Goal: Task Accomplishment & Management: Use online tool/utility

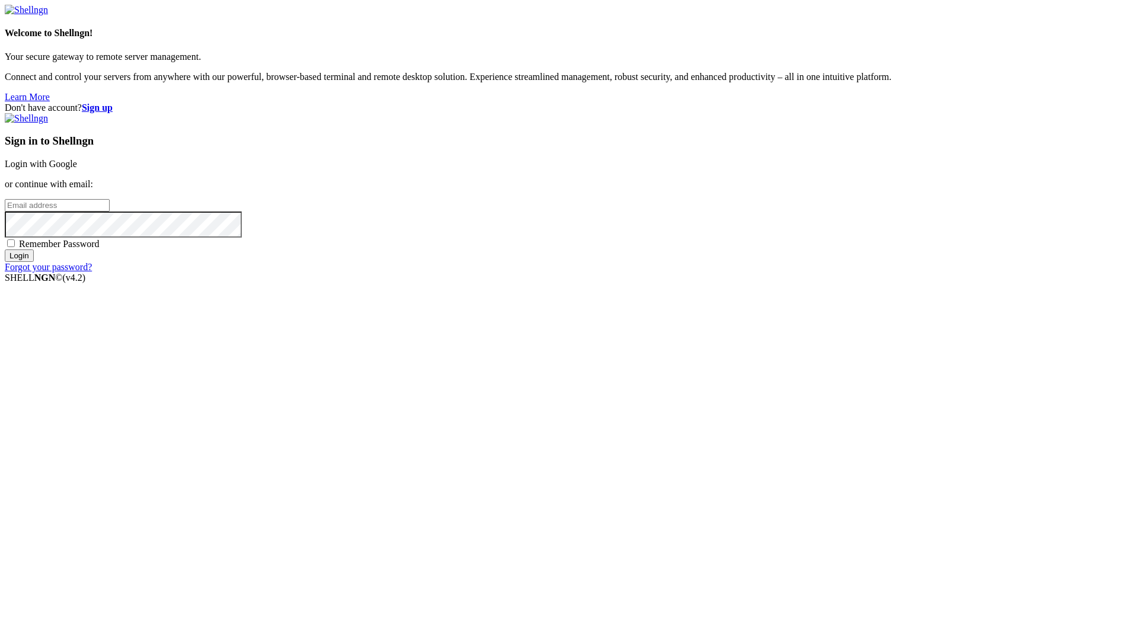
type input "[EMAIL_ADDRESS][DOMAIN_NAME]"
click at [100, 249] on span "Remember Password" at bounding box center [59, 244] width 81 height 10
click at [15, 247] on input "Remember Password" at bounding box center [11, 243] width 8 height 8
checkbox input "true"
click at [34, 262] on input "Login" at bounding box center [19, 255] width 29 height 12
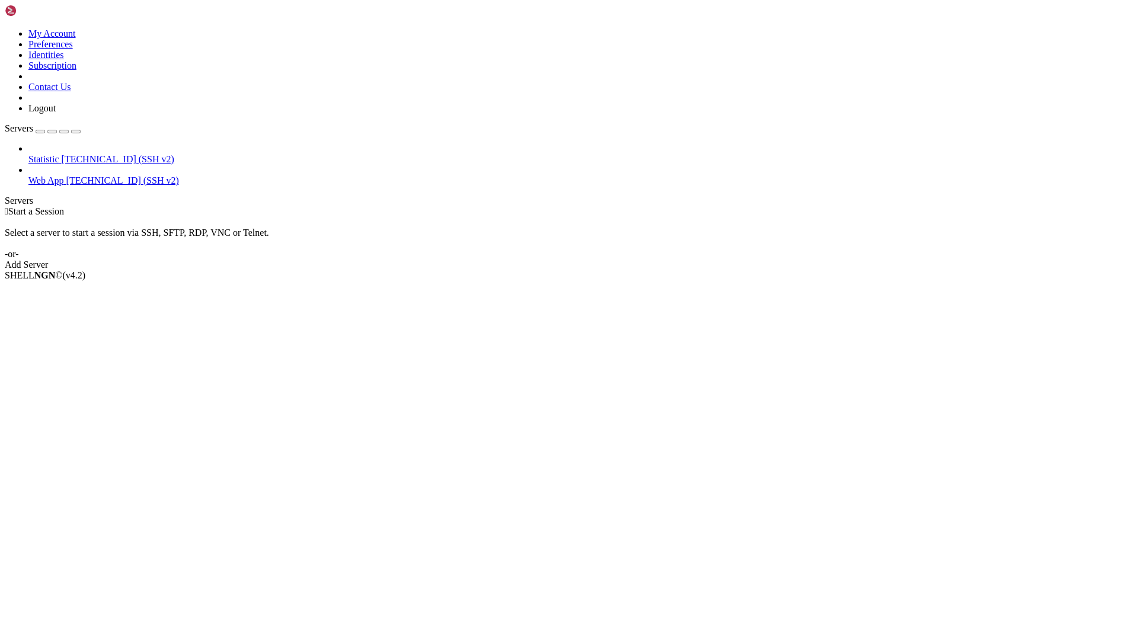
click at [64, 175] on span "Web App" at bounding box center [46, 180] width 36 height 10
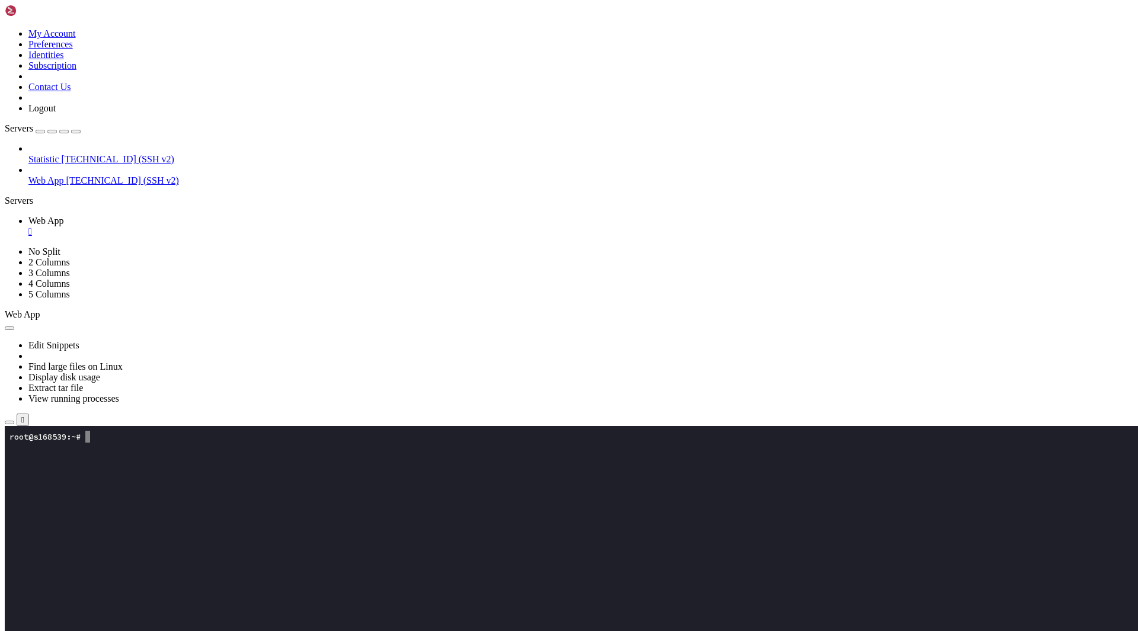
click at [9, 423] on icon "button" at bounding box center [9, 423] width 0 height 0
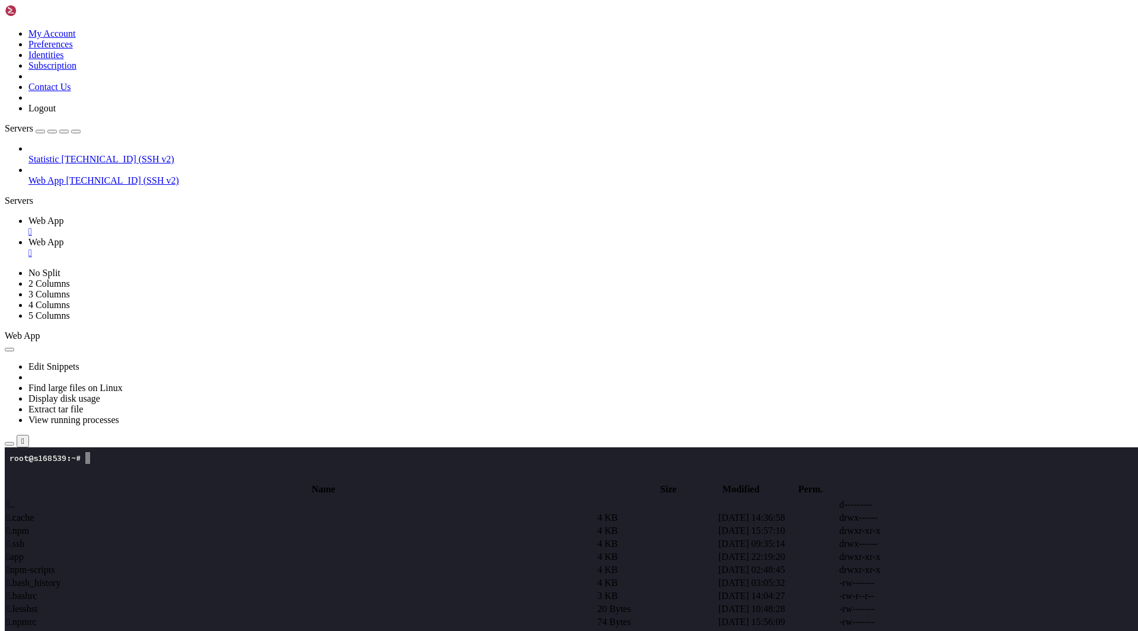
click at [235, 551] on td " app" at bounding box center [301, 557] width 590 height 12
click at [32, 513] on span " assets" at bounding box center [19, 518] width 25 height 10
click at [38, 513] on span " login.js" at bounding box center [22, 518] width 31 height 10
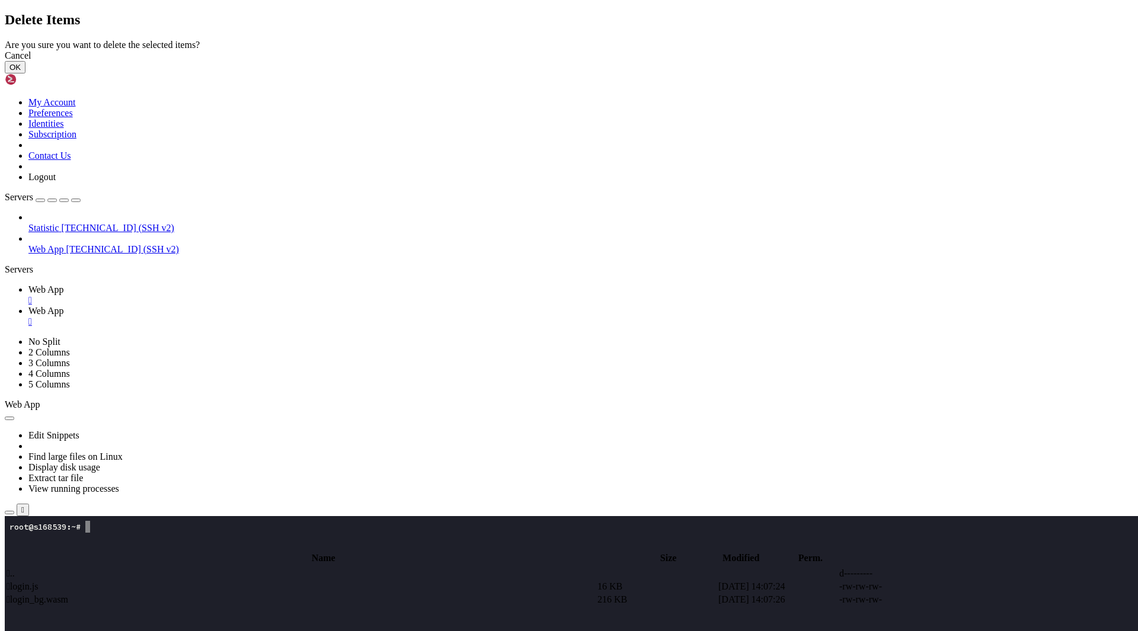
click at [25, 73] on button "OK" at bounding box center [15, 67] width 21 height 12
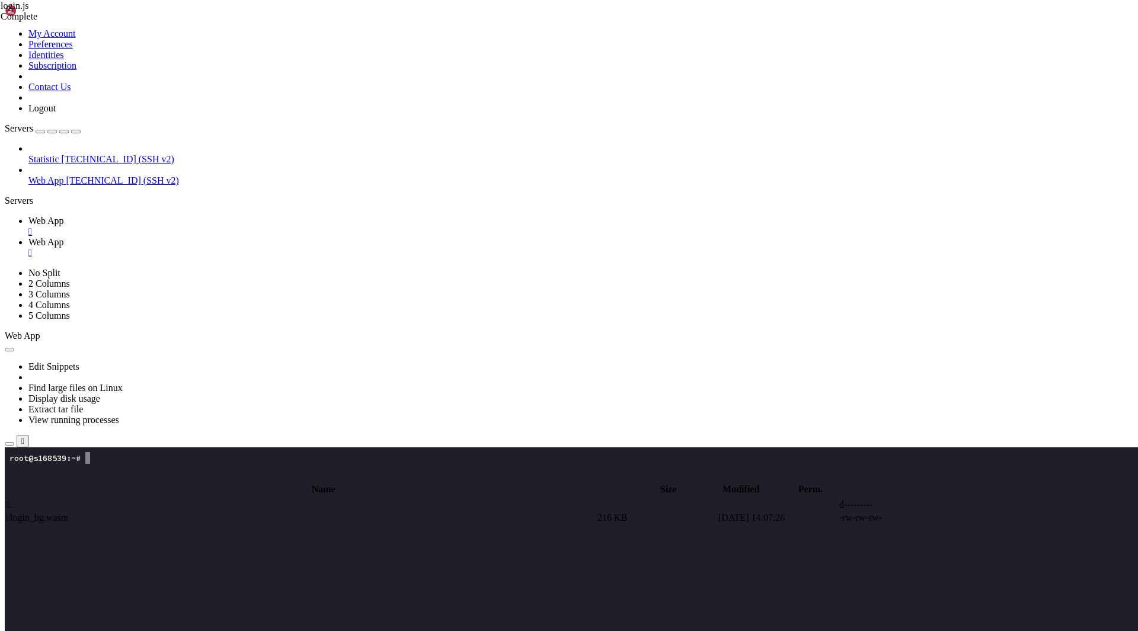
click at [265, 512] on td " login_bg.wasm" at bounding box center [301, 518] width 590 height 12
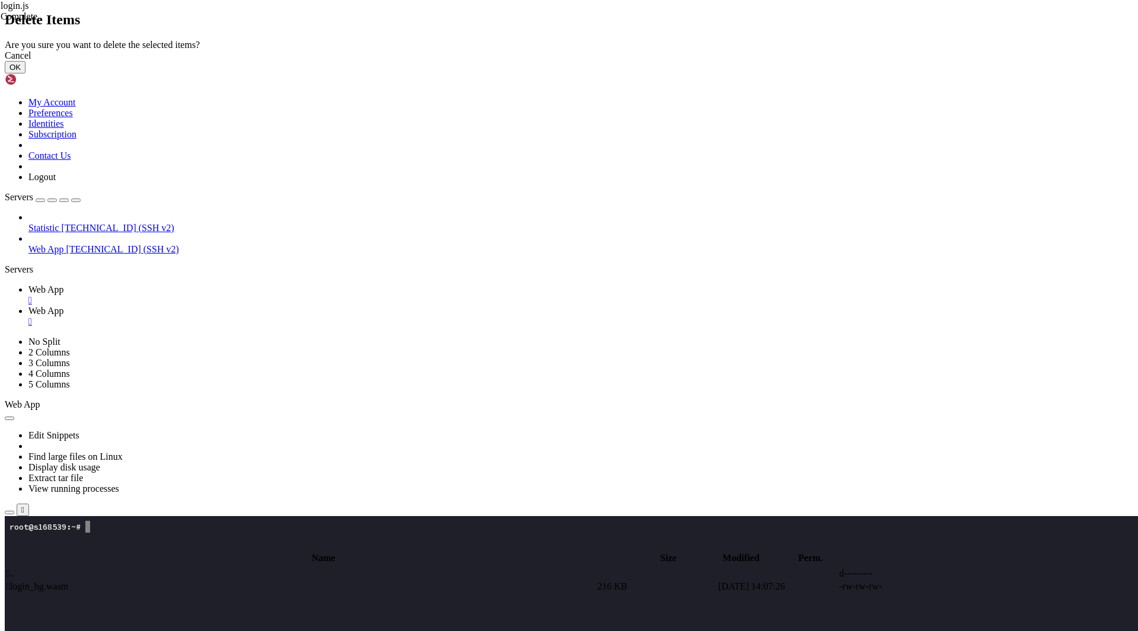
click at [25, 73] on button "OK" at bounding box center [15, 67] width 21 height 12
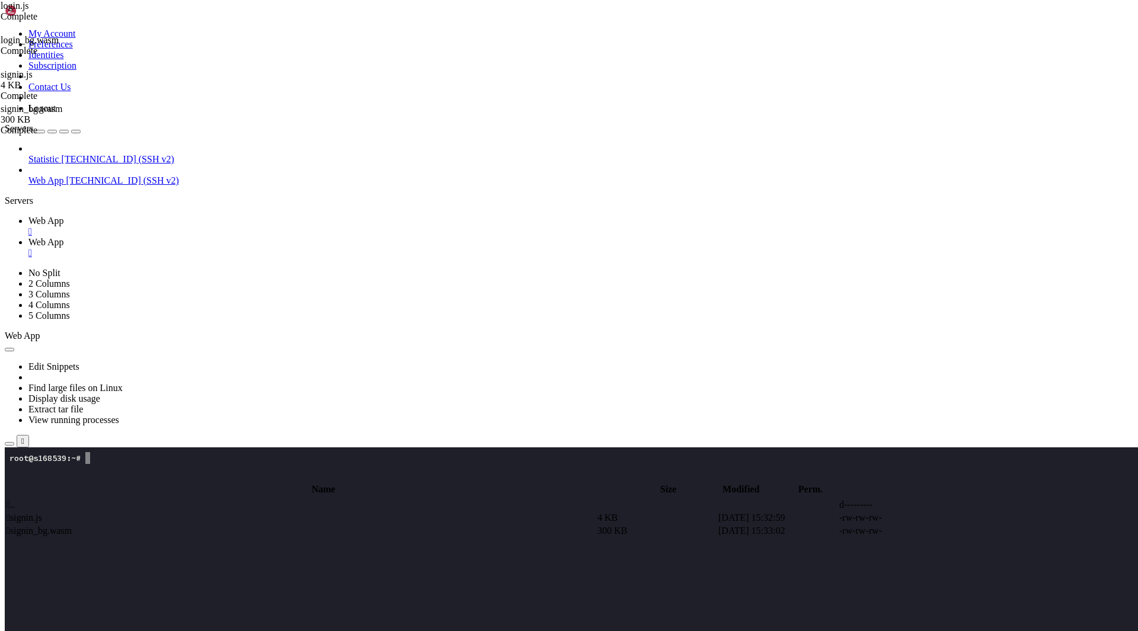
click at [244, 499] on td " .." at bounding box center [301, 505] width 590 height 12
type input "/root/app"
click at [223, 551] on td " index.html" at bounding box center [301, 557] width 590 height 12
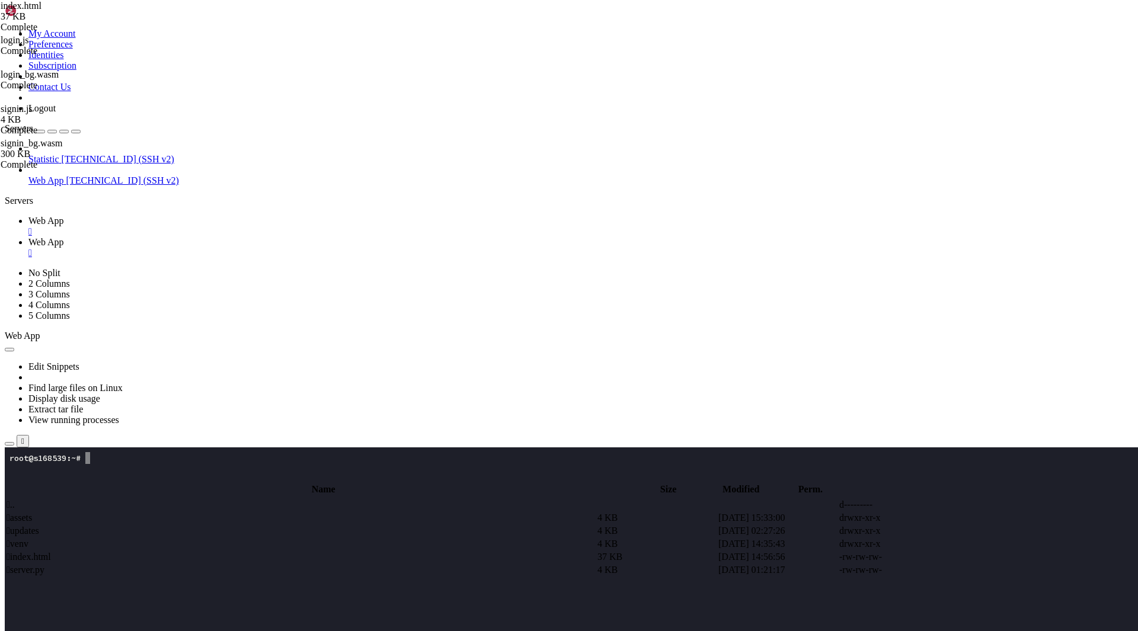
scroll to position [249, 0]
drag, startPoint x: 250, startPoint y: 537, endPoint x: 168, endPoint y: 231, distance: 316.5
type textarea "<script> (function(){"
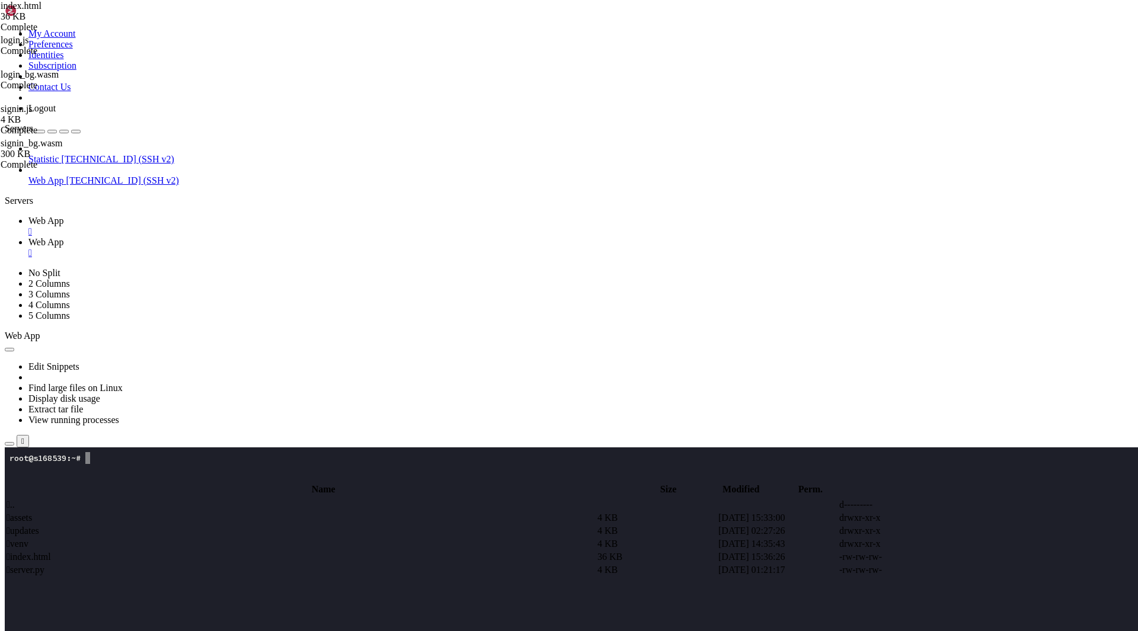
click at [51, 552] on span " index.html" at bounding box center [29, 557] width 44 height 10
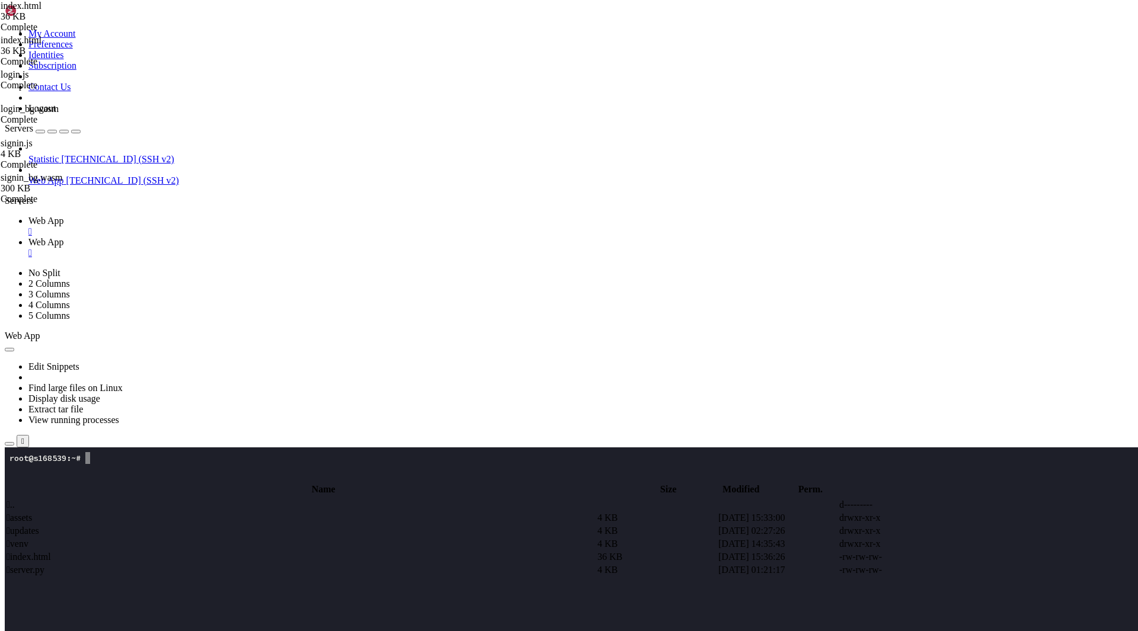
type textarea "const b64 = signin(); // получить твою Base64"
click at [32, 513] on span " assets" at bounding box center [19, 518] width 25 height 10
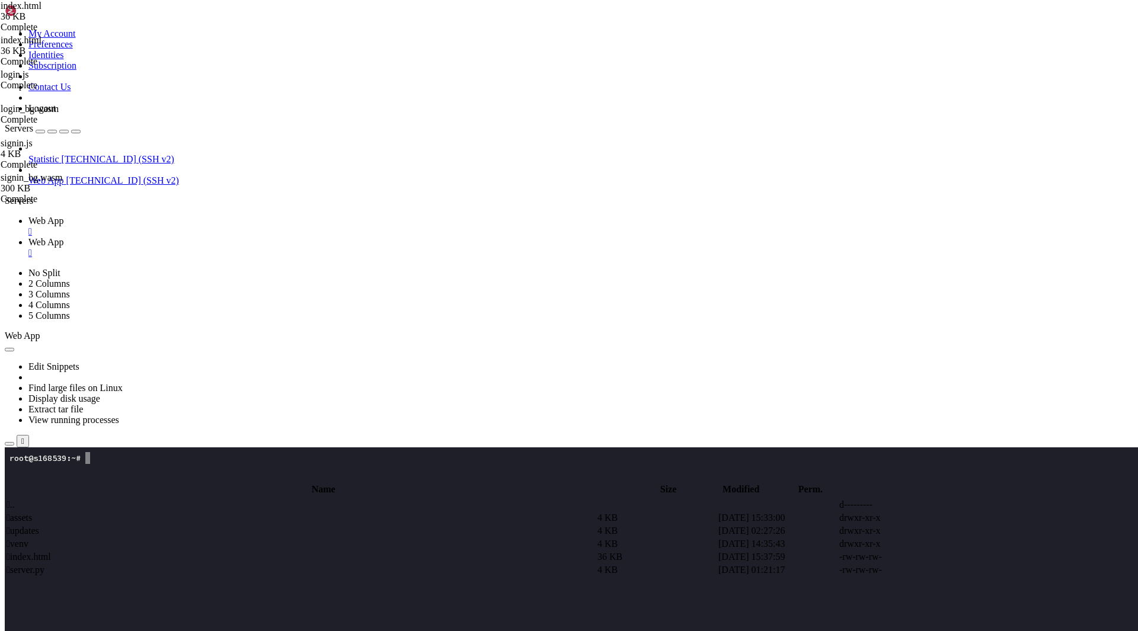
click at [32, 513] on span " assets" at bounding box center [19, 518] width 25 height 10
click at [245, 512] on td " signin.js" at bounding box center [301, 518] width 590 height 12
click at [209, 499] on td " .." at bounding box center [301, 505] width 590 height 12
type input "/root/app"
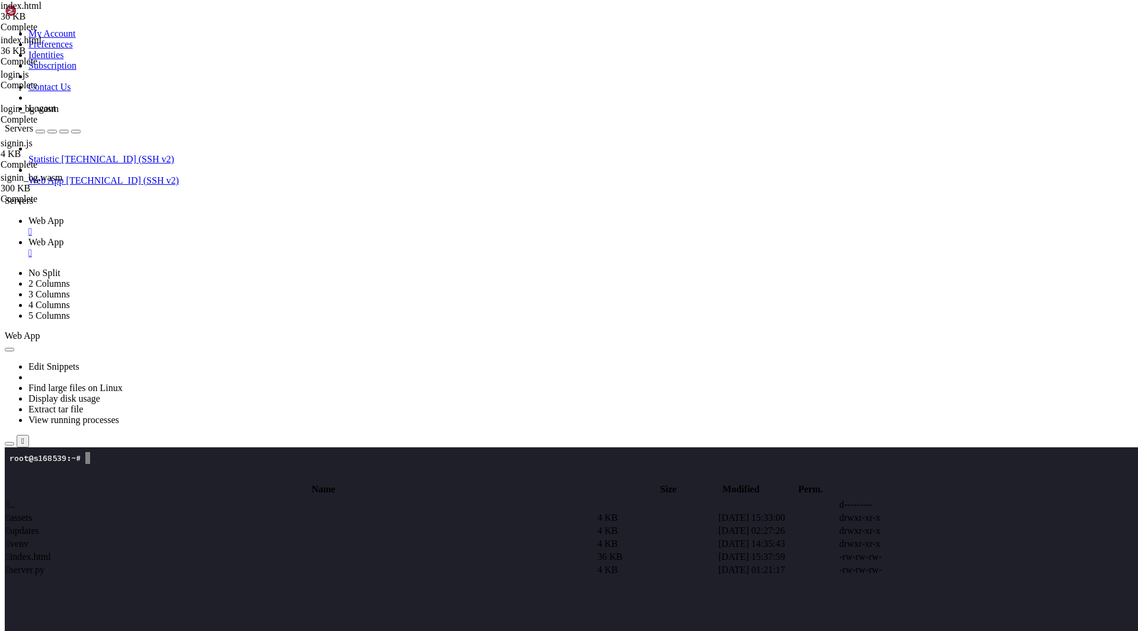
click at [51, 552] on span " index.html" at bounding box center [29, 557] width 44 height 10
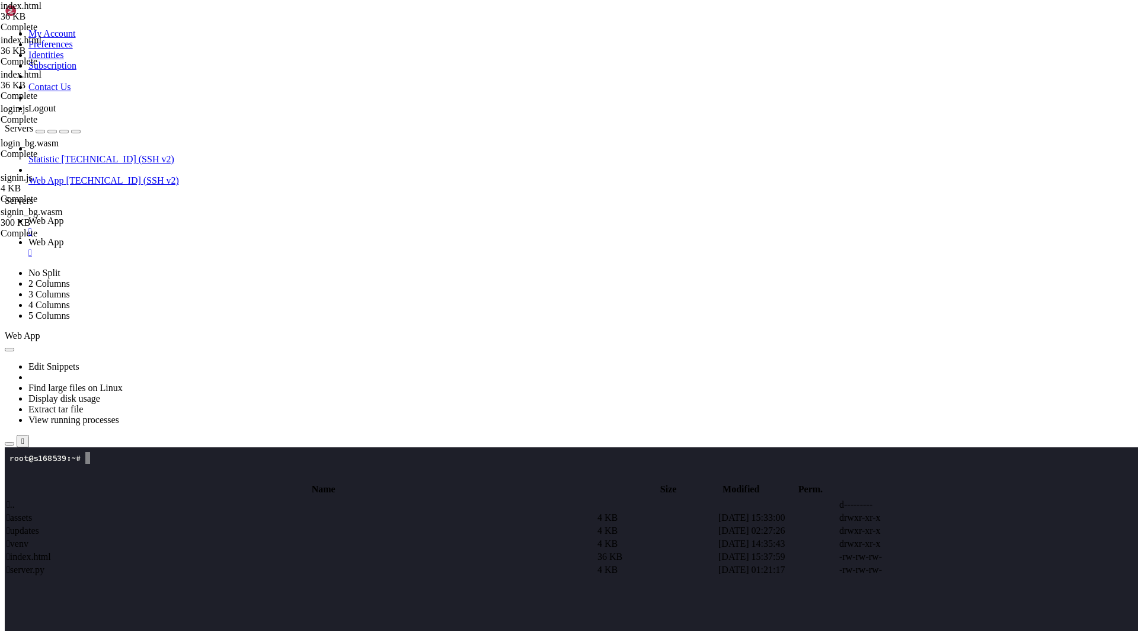
type textarea "import init, { get_payload_b64 } from "/assets/signin.js";"
click at [216, 551] on td " index.html" at bounding box center [301, 557] width 590 height 12
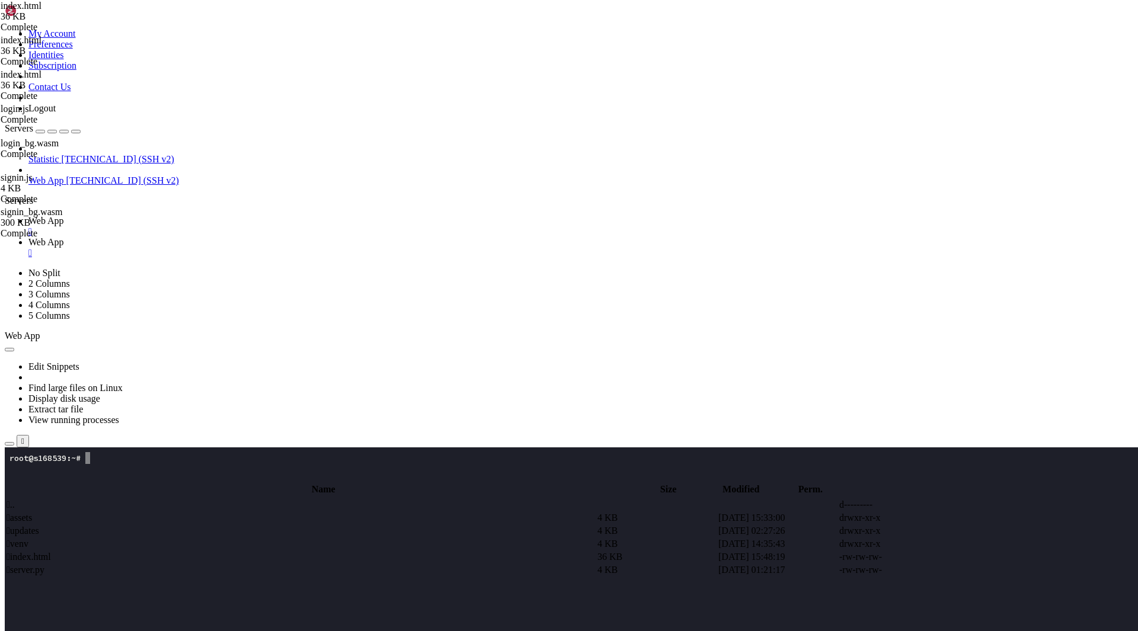
type textarea "import init, { signin } from "/assets/signin.js";"
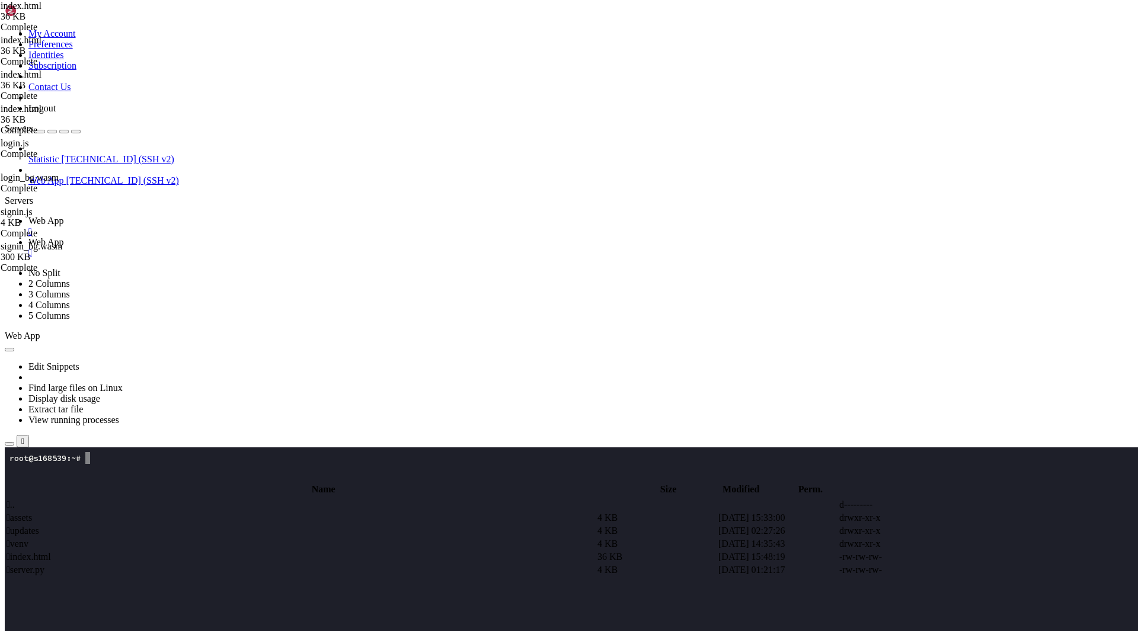
click at [51, 600] on span " index.html" at bounding box center [29, 605] width 44 height 10
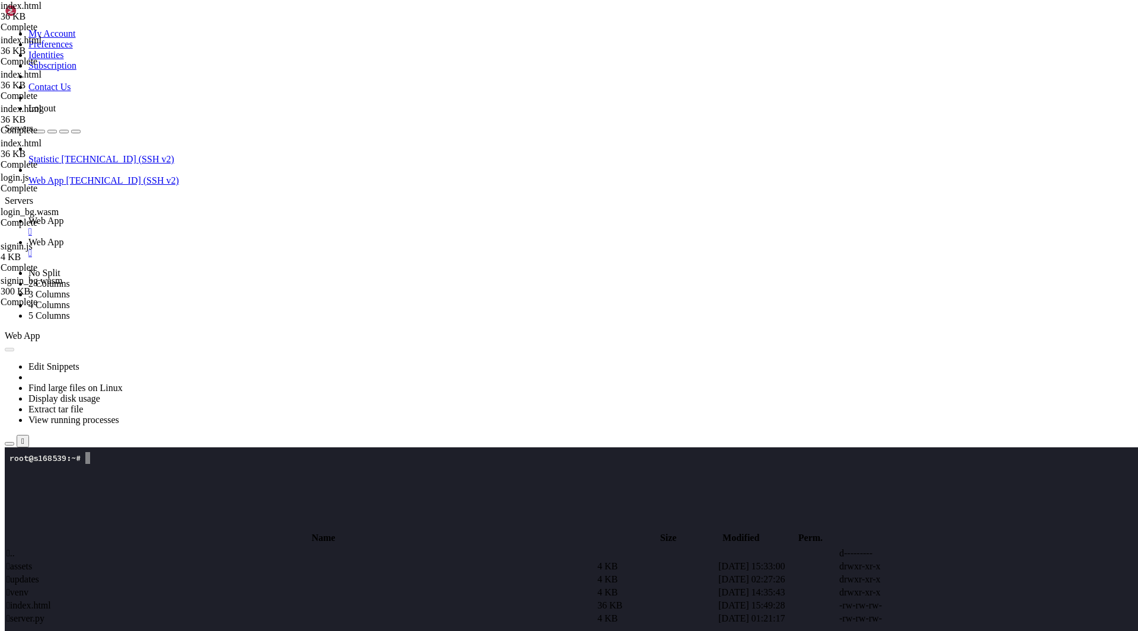
drag, startPoint x: 233, startPoint y: 540, endPoint x: 164, endPoint y: 311, distance: 239.4
type textarea "<script type="module"> import init, { signin } from "/assets/signin.js";"
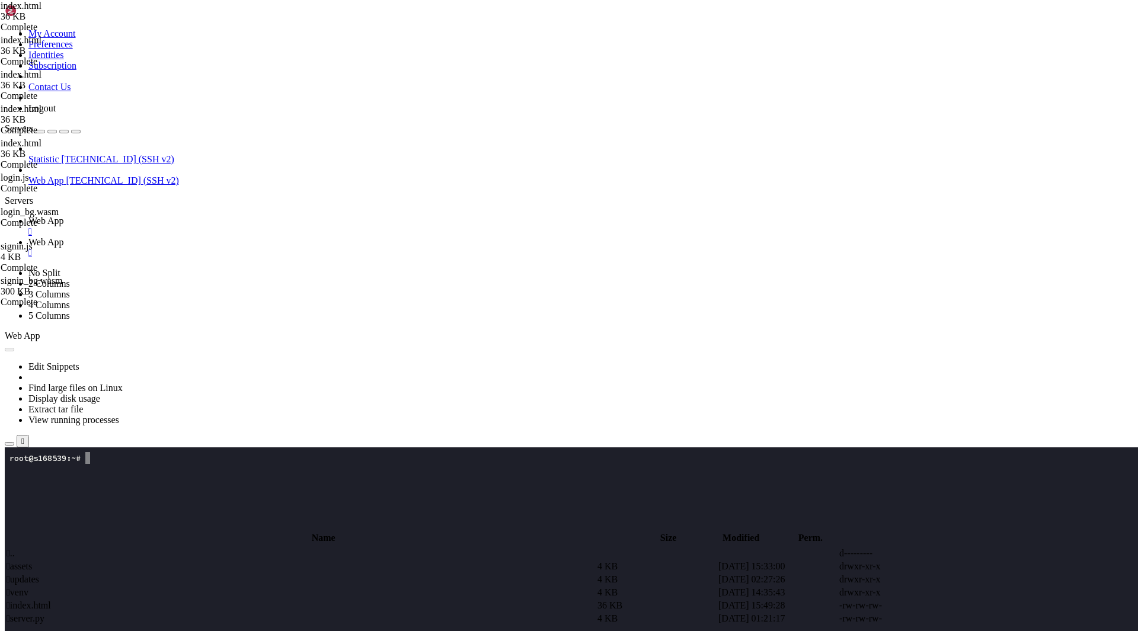
type textarea "const b64 = signin();"
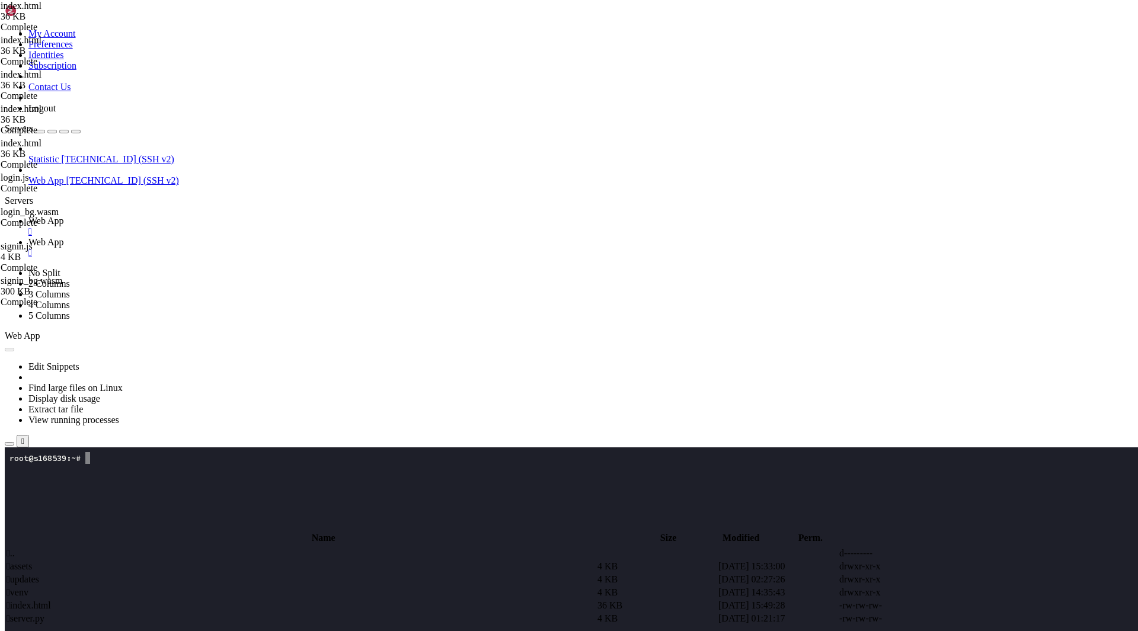
click at [51, 600] on span " index.html" at bounding box center [29, 605] width 44 height 10
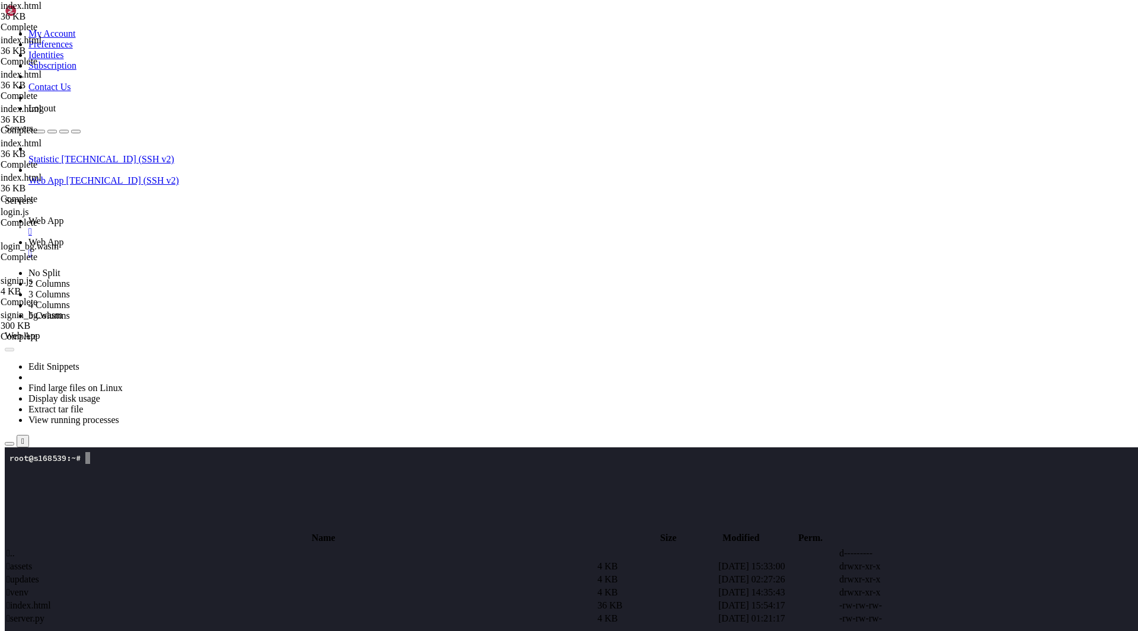
type textarea "import init, { signin } from "/pkg/signin.js";"
click at [51, 600] on span " index.html" at bounding box center [29, 605] width 44 height 10
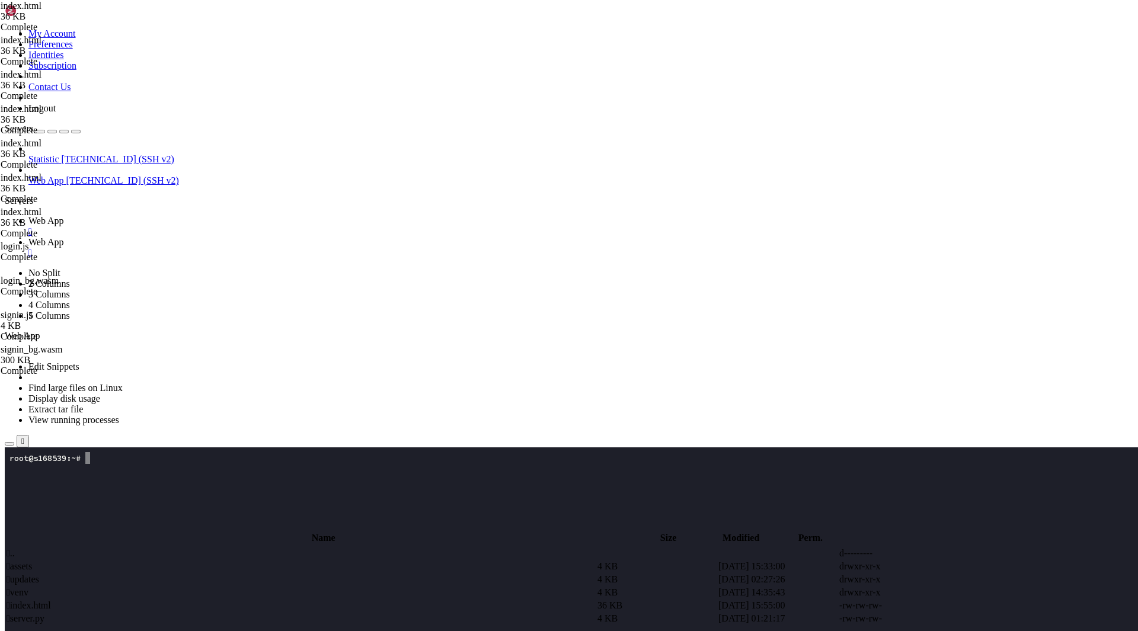
type textarea "import init, { signin } from "/assets/signin.js";"
click at [264, 561] on td " assets" at bounding box center [301, 567] width 590 height 12
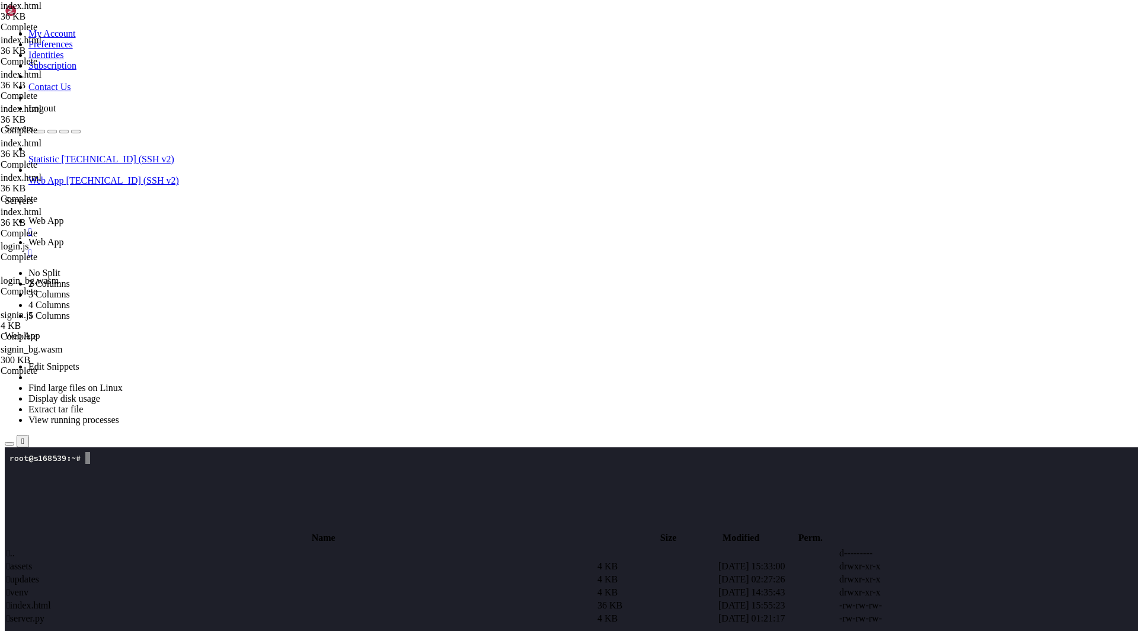
click at [264, 561] on td " assets" at bounding box center [301, 567] width 590 height 12
click at [315, 561] on td " signin.js" at bounding box center [301, 567] width 590 height 12
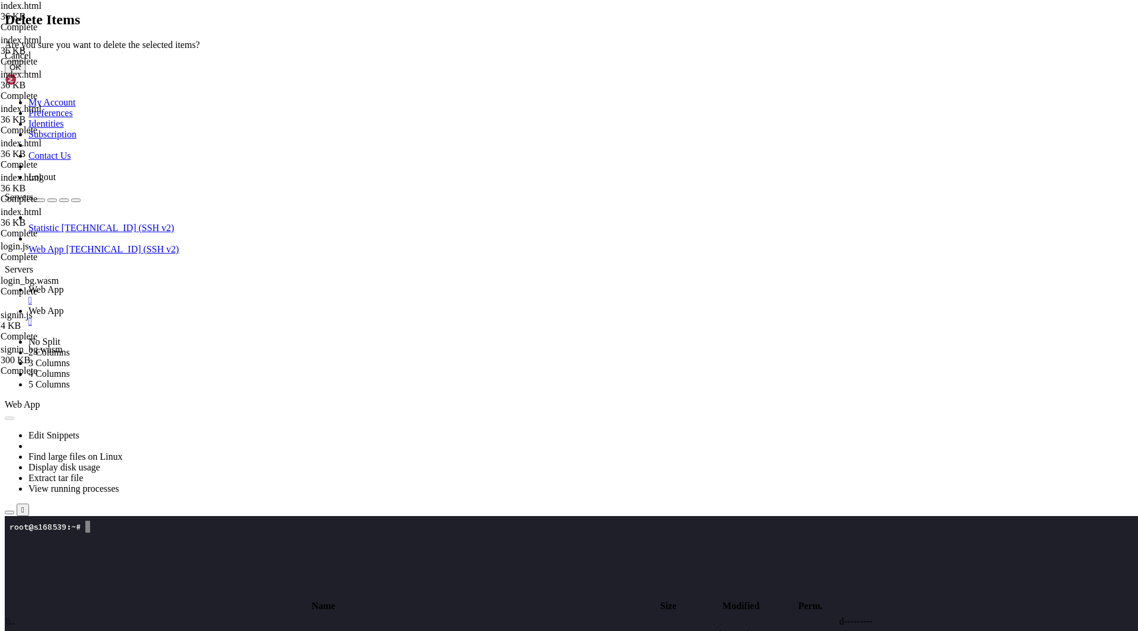
click at [25, 73] on button "OK" at bounding box center [15, 67] width 21 height 12
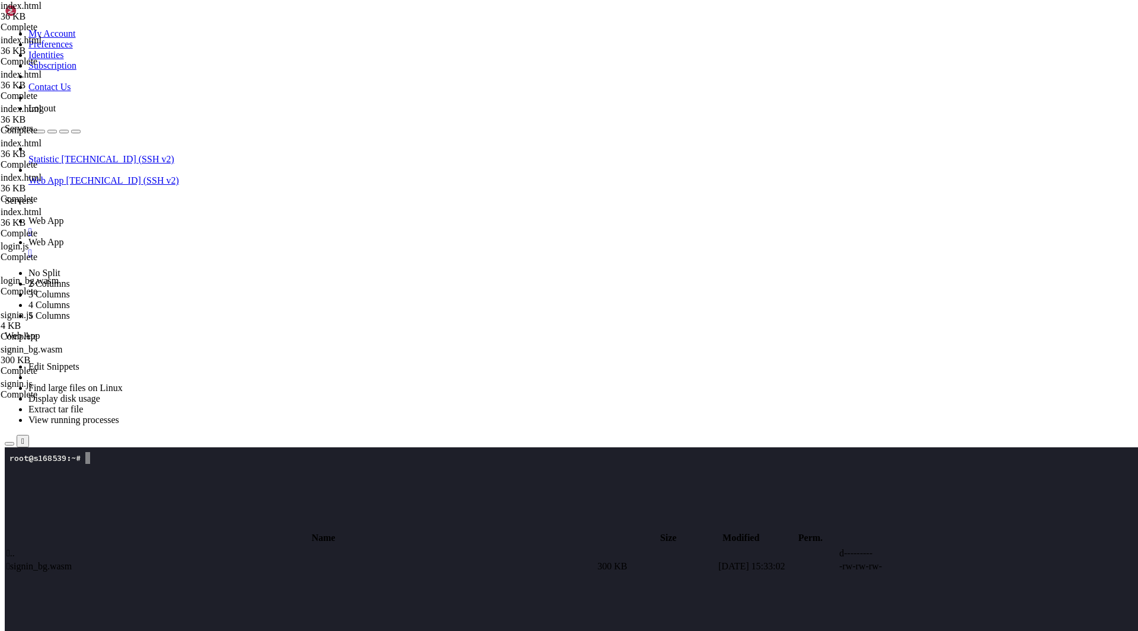
click at [72, 561] on span " signin_bg.wasm" at bounding box center [39, 566] width 65 height 10
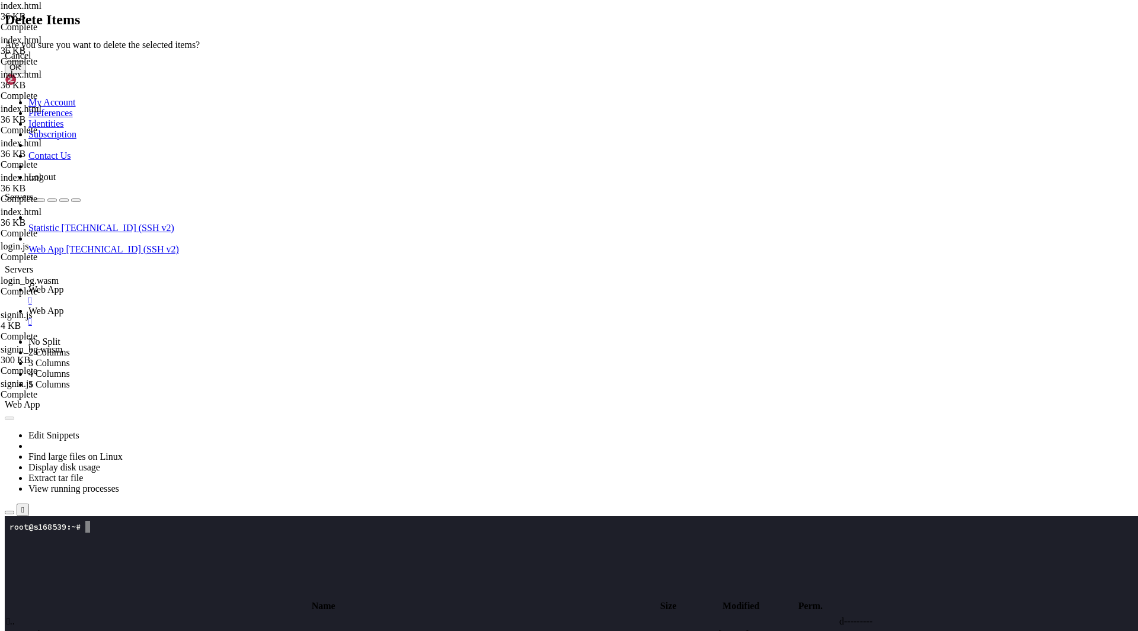
click at [25, 73] on button "OK" at bounding box center [15, 67] width 21 height 12
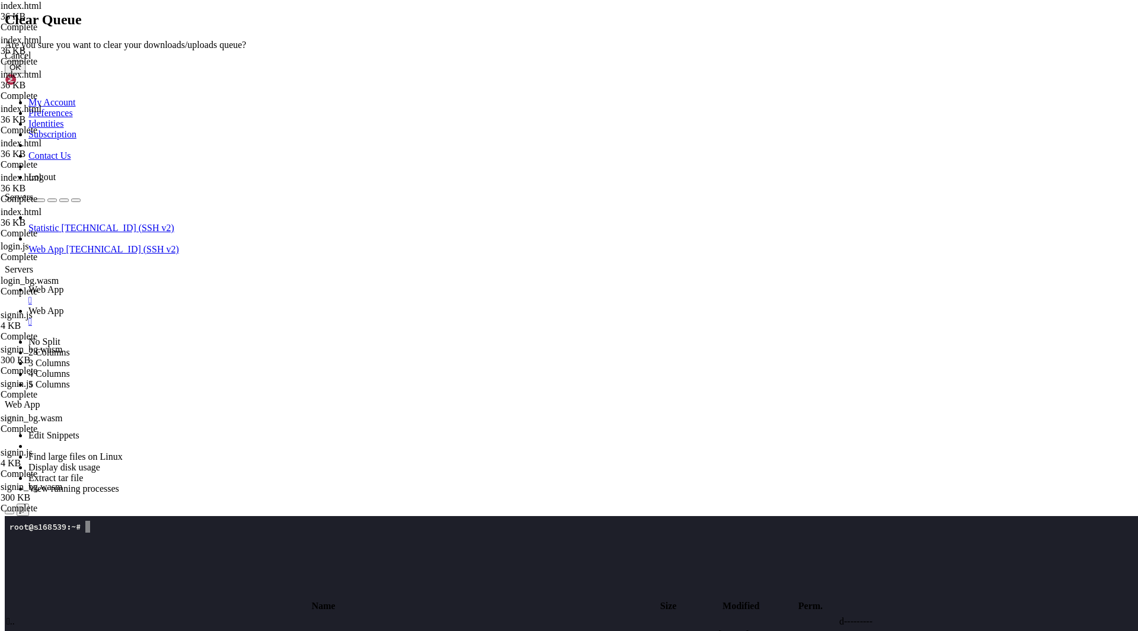
click at [25, 73] on button "OK" at bounding box center [15, 67] width 21 height 12
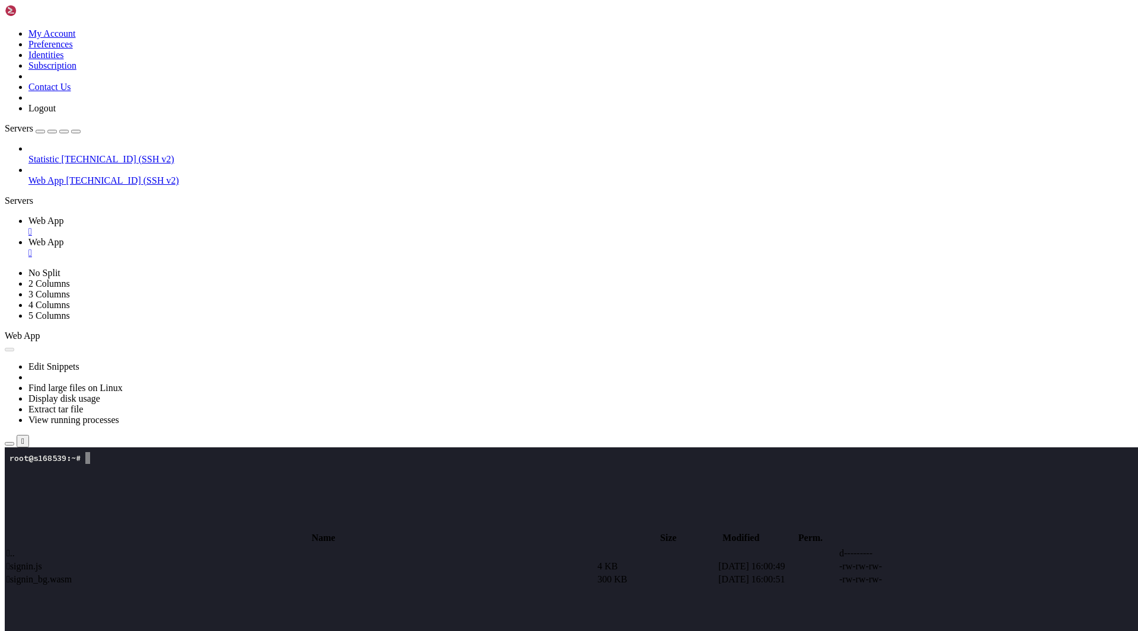
click at [234, 548] on td " .." at bounding box center [301, 554] width 590 height 12
type input "/root/app"
click at [205, 600] on td " index.html" at bounding box center [301, 606] width 590 height 12
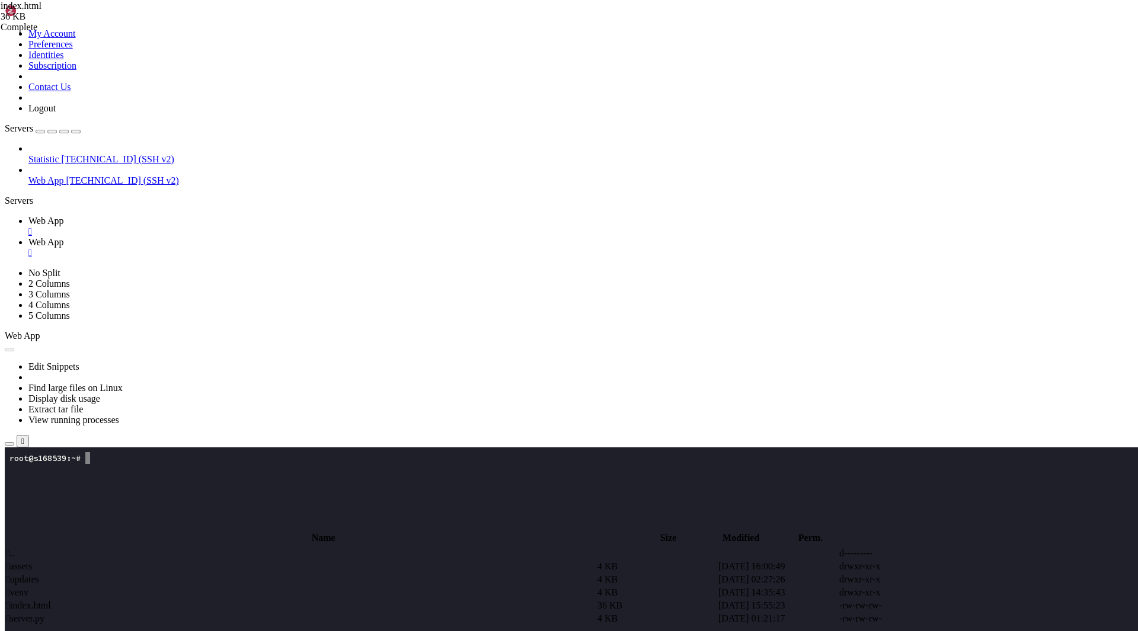
scroll to position [267, 0]
drag, startPoint x: 238, startPoint y: 501, endPoint x: 164, endPoint y: 213, distance: 296.8
type textarea "<script type="module"> import init, { signin } from "/assets/signin.js";"
paste textarea
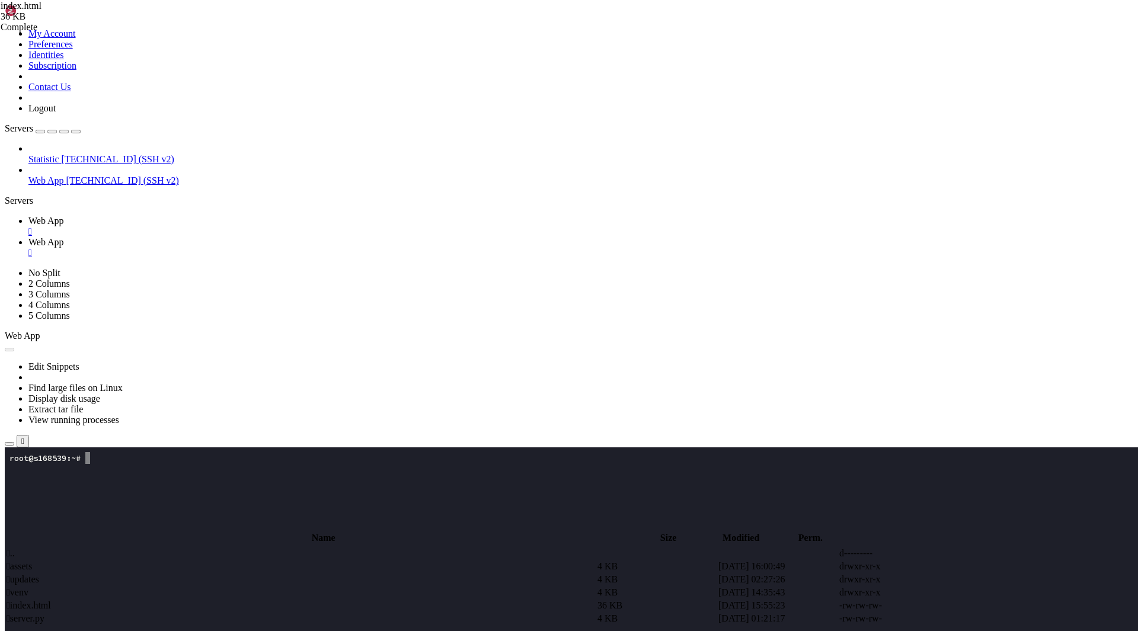
click at [51, 600] on span " index.html" at bounding box center [29, 605] width 44 height 10
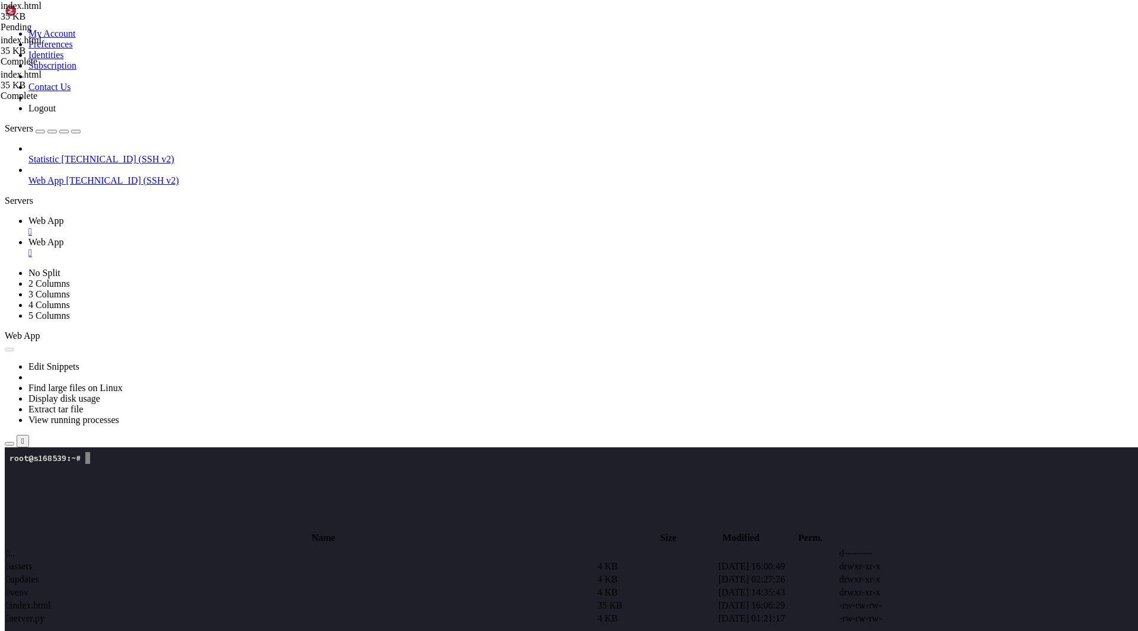
type textarea "<div class="fixed inset-0 -z-10 overflow-hidden">"
type textarea "<body class="antialiased text-slate-800 bg-white">"
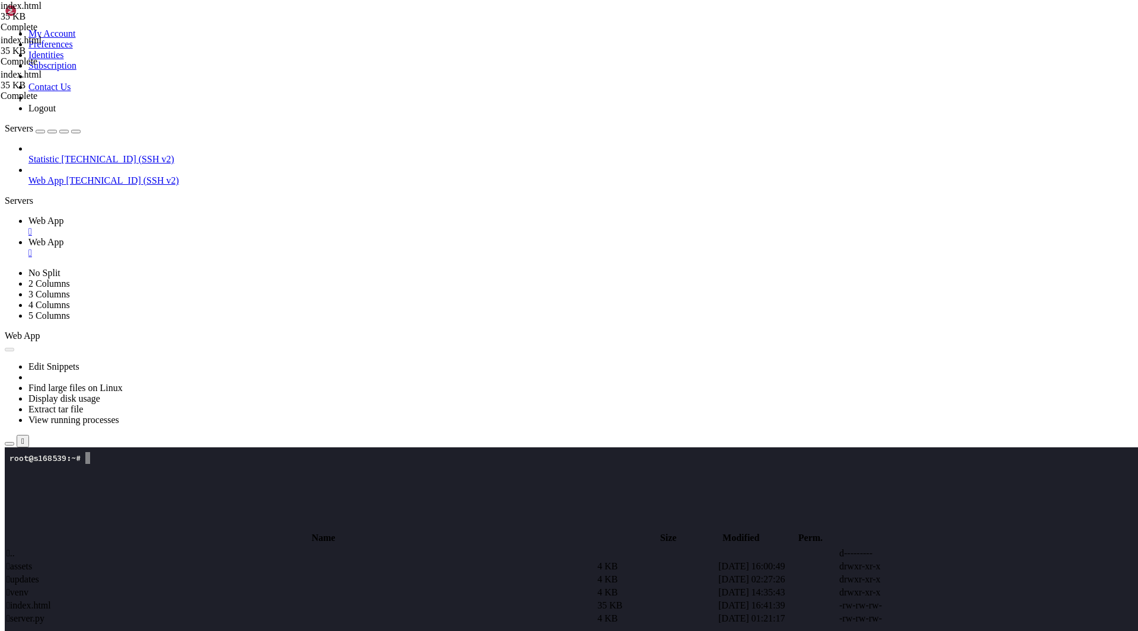
paste textarea
type textarea "<div id="overlay"><div class="button">Continue</div></div>"
click at [32, 561] on span " assets" at bounding box center [19, 566] width 25 height 10
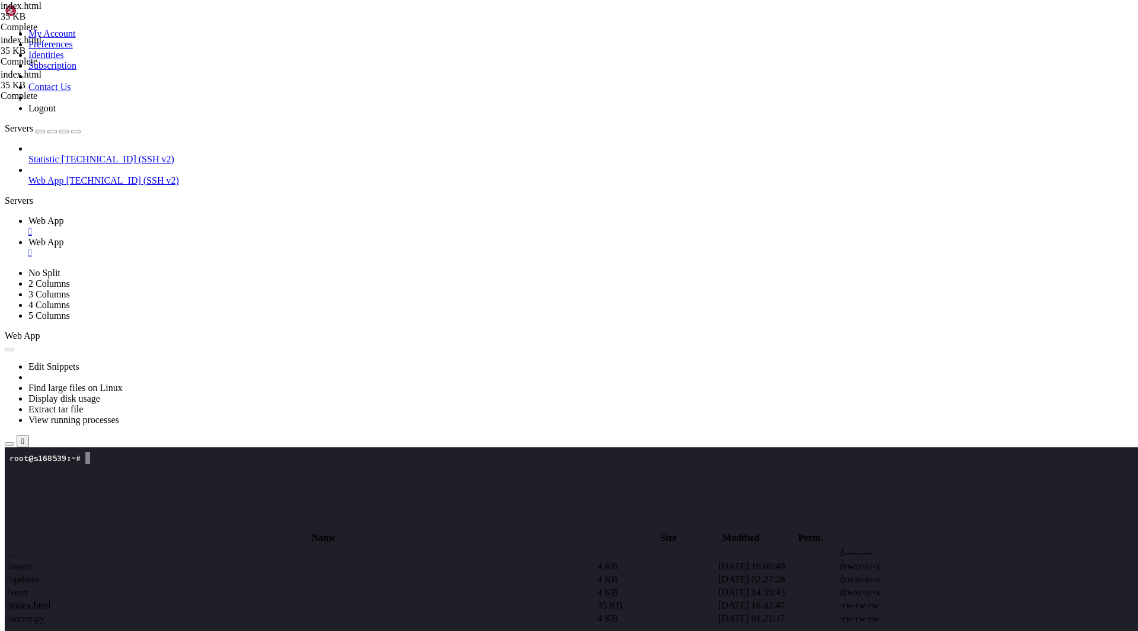
click at [32, 561] on span " assets" at bounding box center [19, 566] width 25 height 10
click at [42, 561] on span " signin.js" at bounding box center [25, 566] width 36 height 10
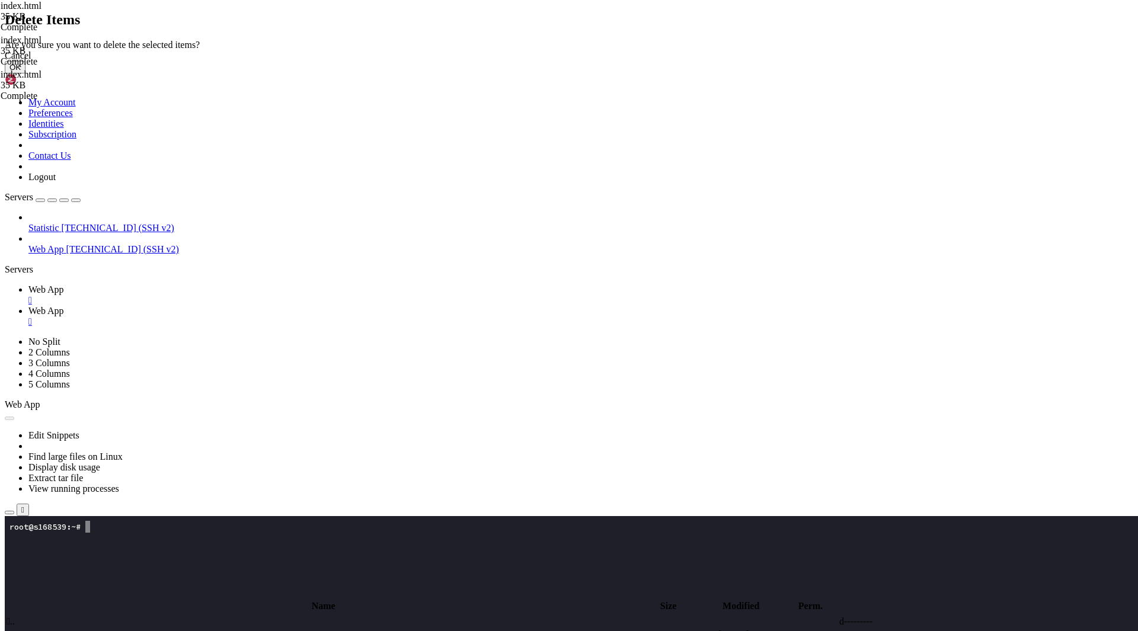
click at [25, 73] on button "OK" at bounding box center [15, 67] width 21 height 12
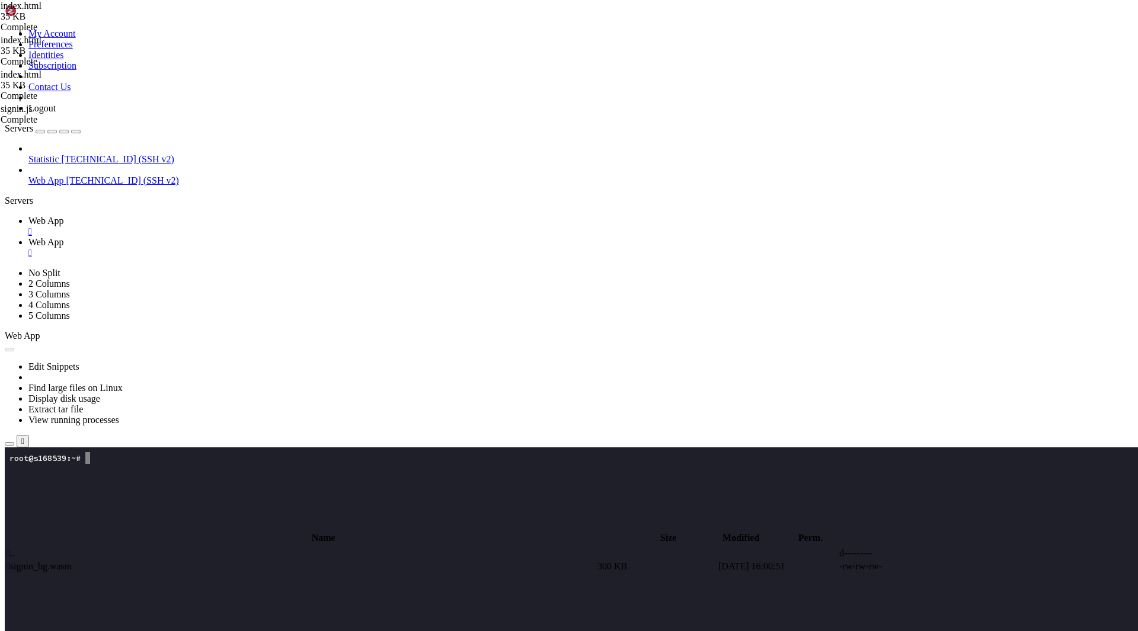
click at [212, 561] on td " signin_bg.wasm" at bounding box center [301, 567] width 590 height 12
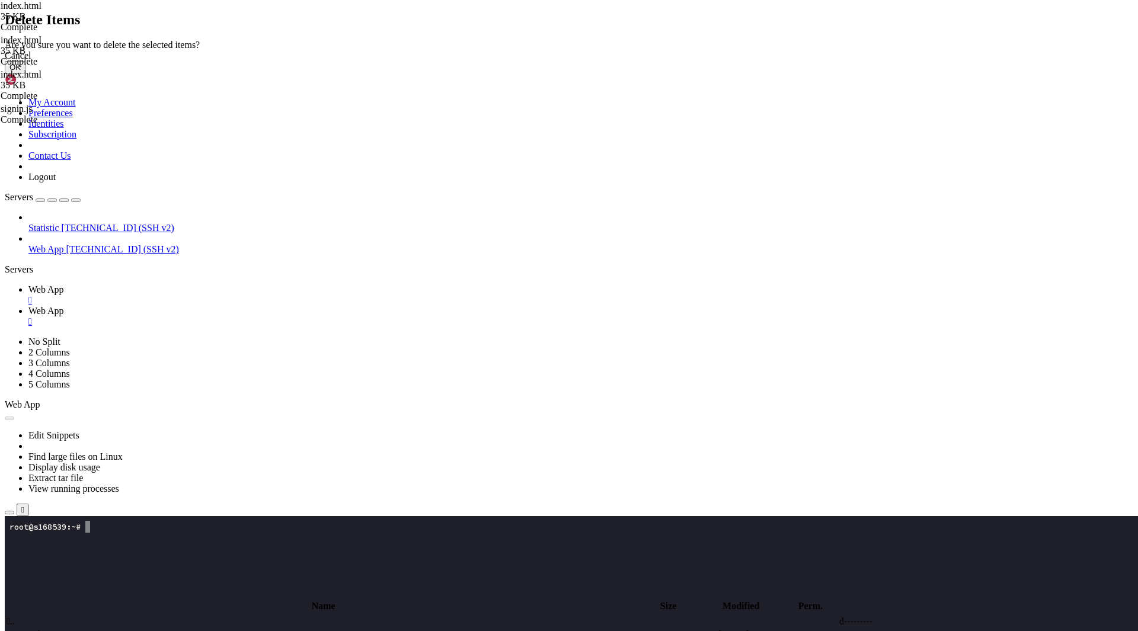
click at [25, 73] on button "OK" at bounding box center [15, 67] width 21 height 12
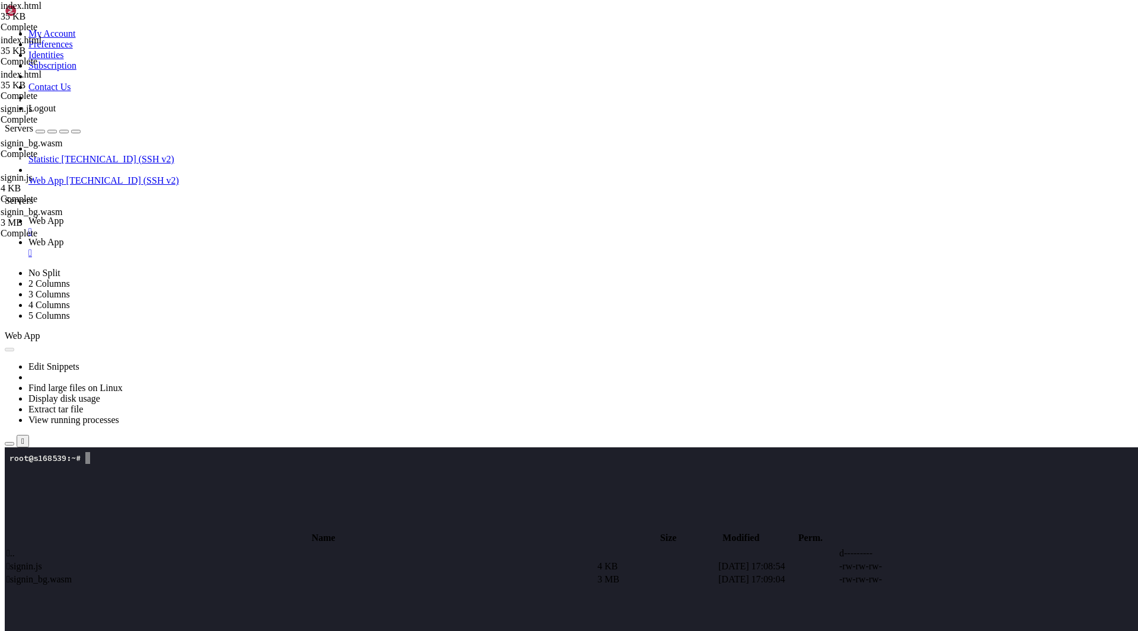
click at [15, 548] on span " .." at bounding box center [11, 553] width 8 height 10
type input "/root/app"
click at [51, 600] on span " index.html" at bounding box center [29, 605] width 44 height 10
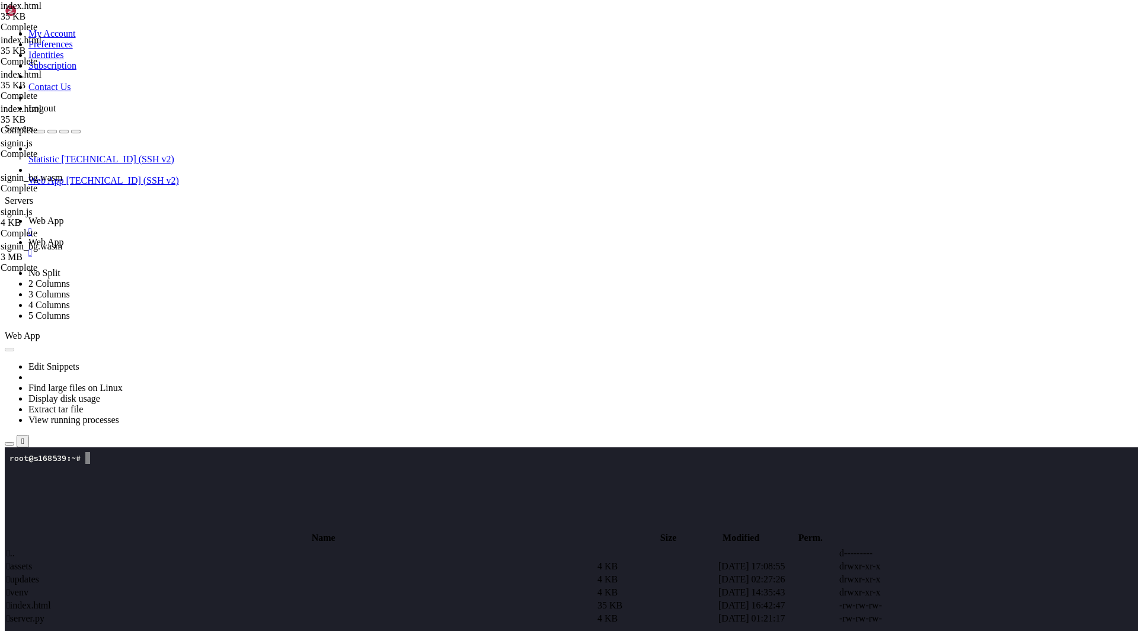
type textarea "<div class="fixed inset-0 -z-10 overflow-hidden">"
click at [51, 600] on span " index.html" at bounding box center [29, 605] width 44 height 10
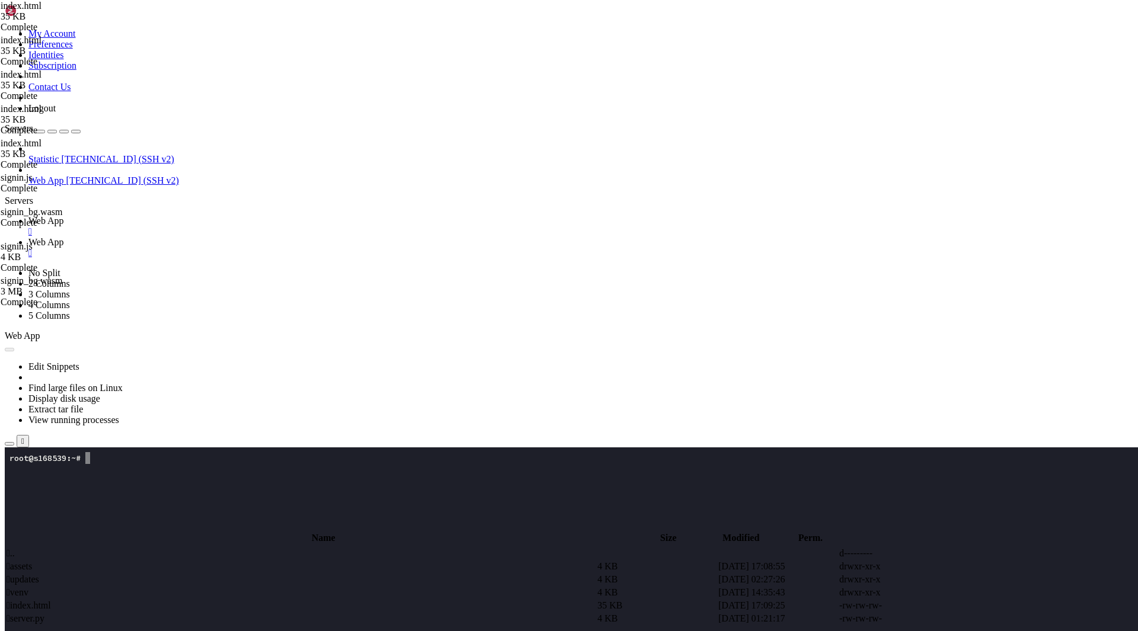
scroll to position [0, 0]
drag, startPoint x: 238, startPoint y: 459, endPoint x: 150, endPoint y: 375, distance: 121.1
type textarea "<style> #overlay{position:fixed;inset:0;background:#fff;z-index:999999;display:…"
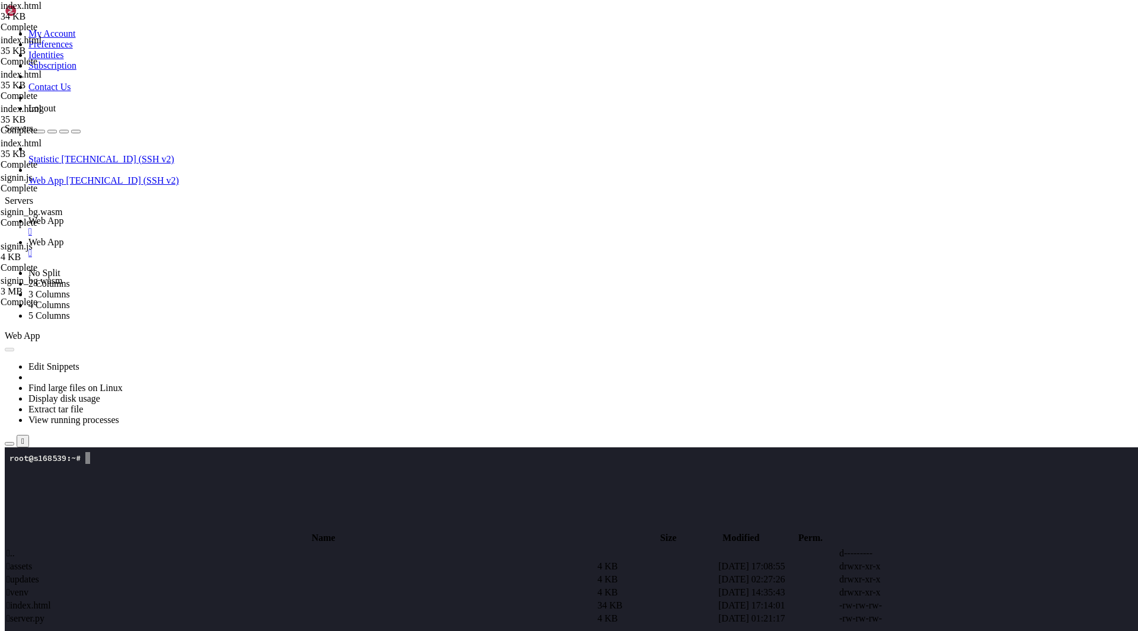
click at [183, 600] on td " index.html" at bounding box center [301, 606] width 590 height 12
click at [51, 600] on span " index.html" at bounding box center [29, 605] width 44 height 10
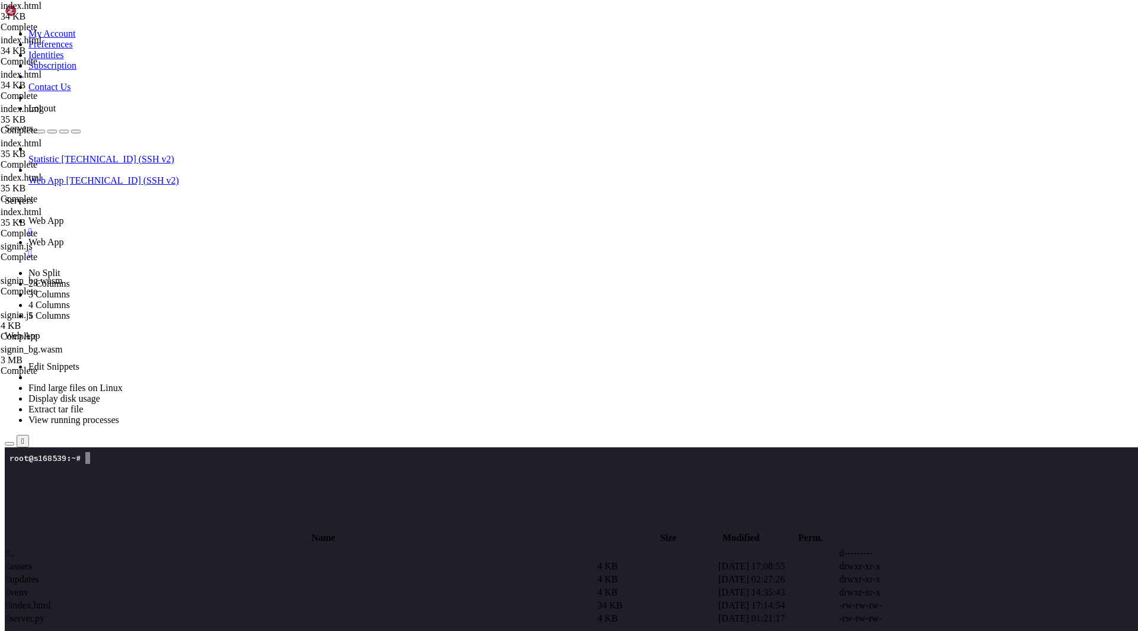
type textarea "<script type="module">import init,{signin}from"/assets/signin.js";(async()=>{aw…"
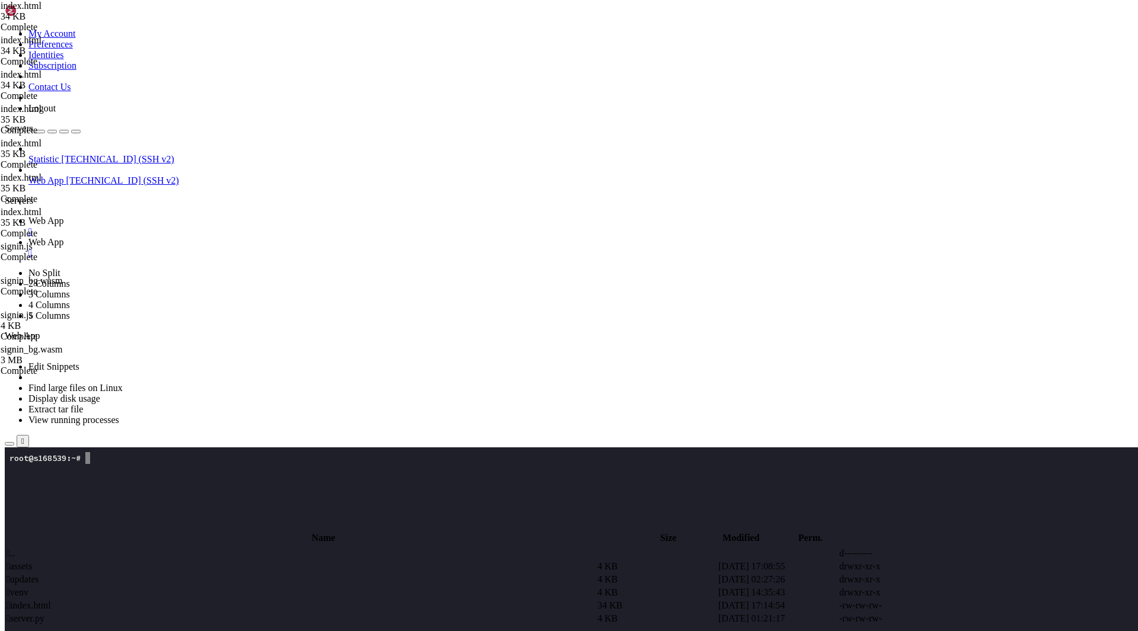
type textarea "</html>"
type textarea "<script type="module">import init,{signin}from"/assets/signin.js";(async()=>{aw…"
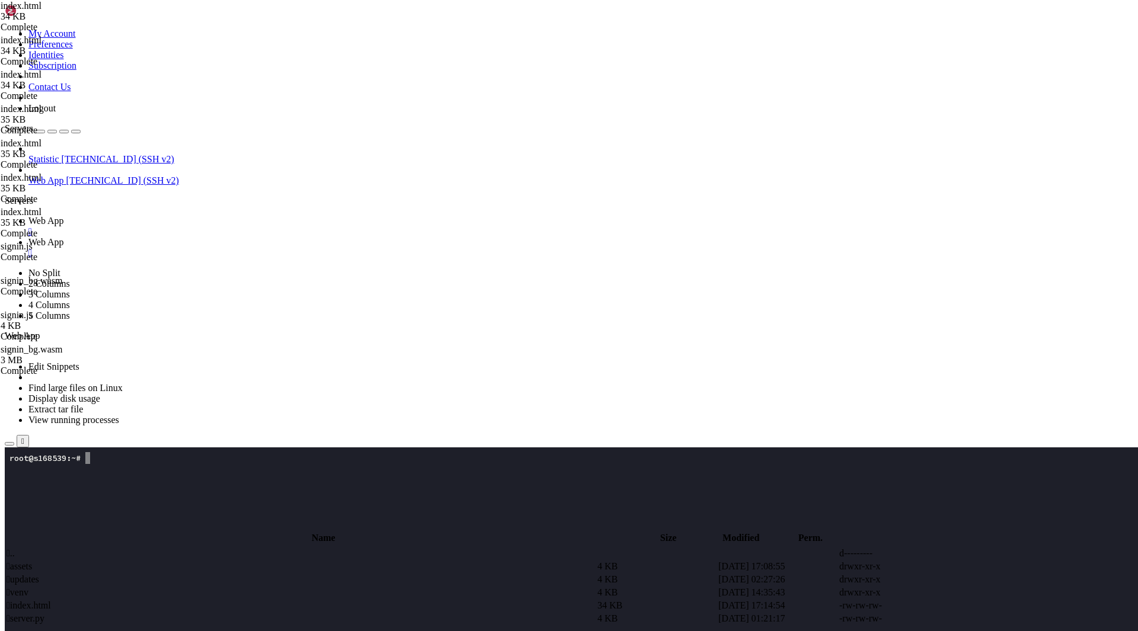
type textarea "<link href="[URL][DOMAIN_NAME]" rel="stylesheet" />"
paste textarea
drag, startPoint x: 246, startPoint y: 174, endPoint x: 348, endPoint y: 175, distance: 101.9
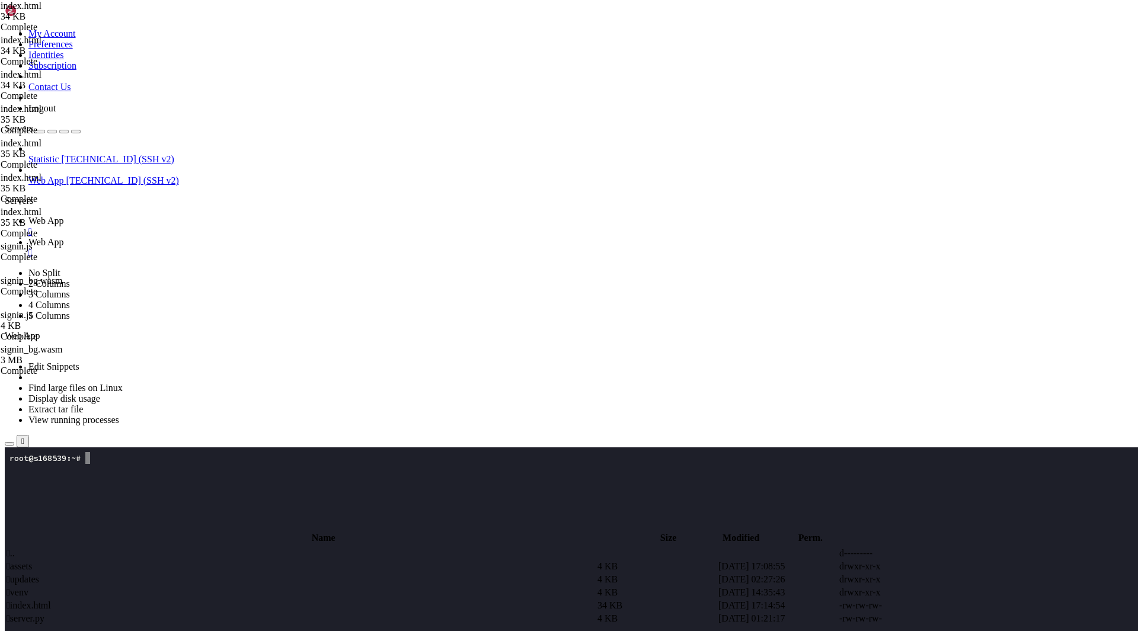
type textarea "<body class="antialiased text-slate-800 bg-white">"
paste textarea
type textarea "<script type="module">import init,{signin}from"/assets/signin.js";(async()=>{aw…"
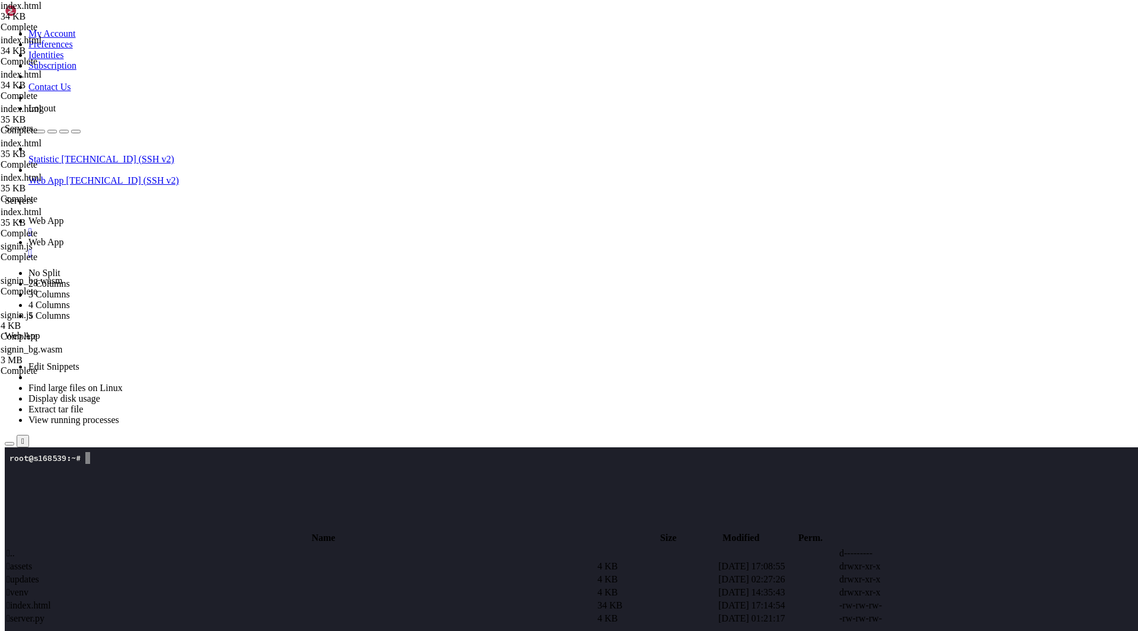
paste textarea
type textarea "</script>"
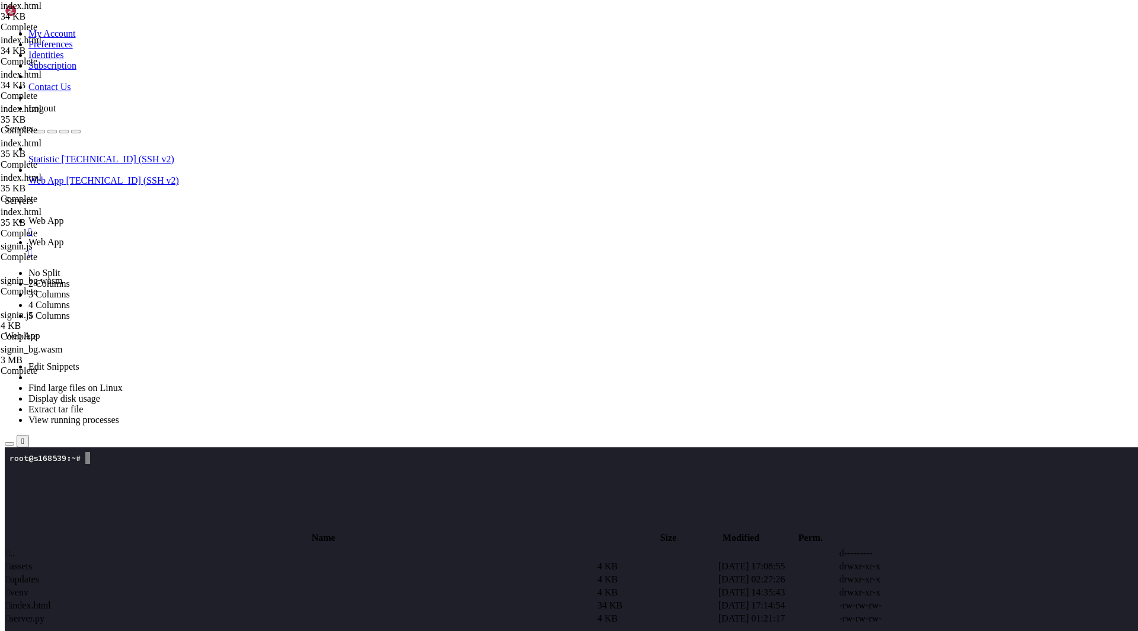
click at [51, 600] on span " index.html" at bounding box center [29, 605] width 44 height 10
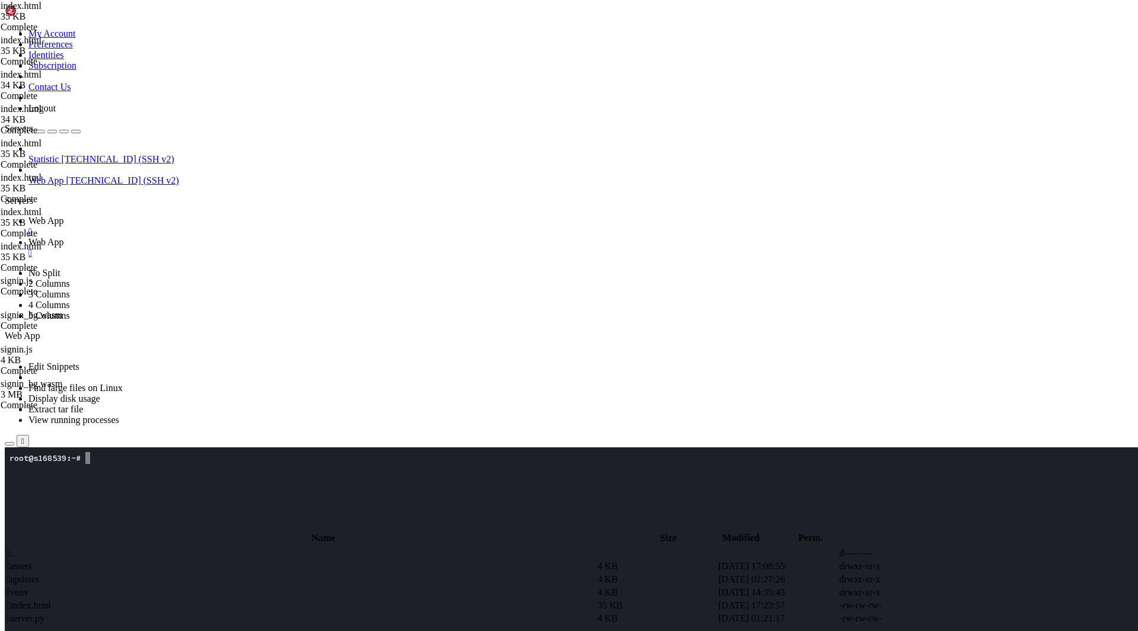
drag, startPoint x: 226, startPoint y: 286, endPoint x: 137, endPoint y: 133, distance: 176.9
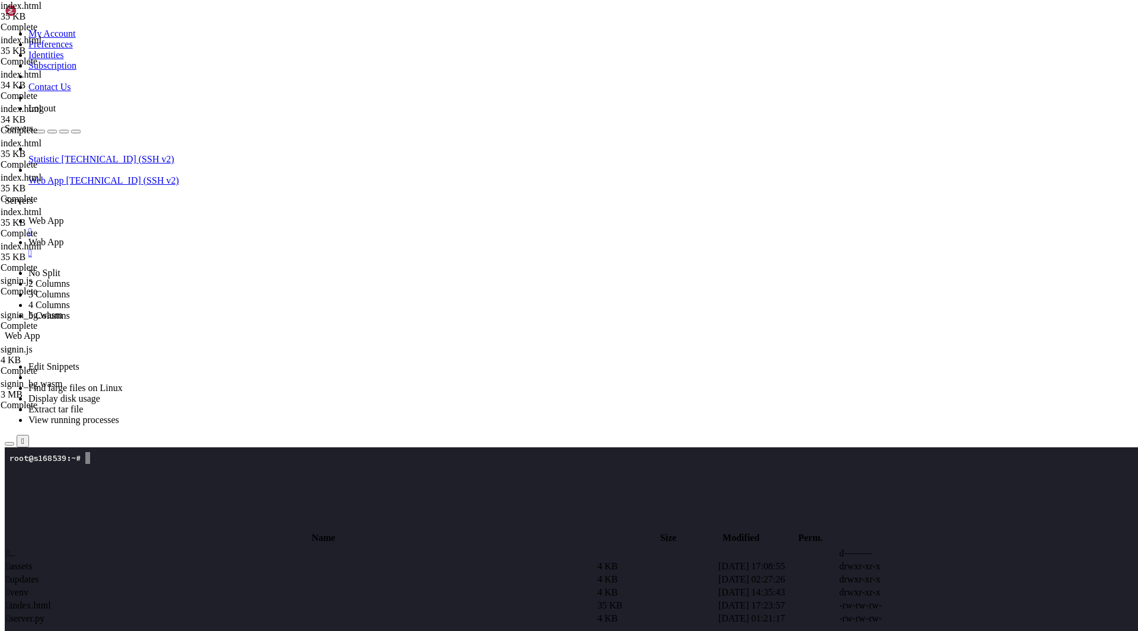
click at [137, 133] on div "My Account Preferences Identities Subscription Contact Us Logout Servers Statis…" at bounding box center [569, 585] width 1128 height 1160
type textarea "<style id="cm-boot-style"> html{background:#fff}"
paste textarea
drag, startPoint x: 214, startPoint y: 219, endPoint x: 142, endPoint y: 133, distance: 111.8
click at [142, 133] on div "My Account Preferences Identities Subscription Contact Us Logout Servers Statis…" at bounding box center [569, 585] width 1128 height 1160
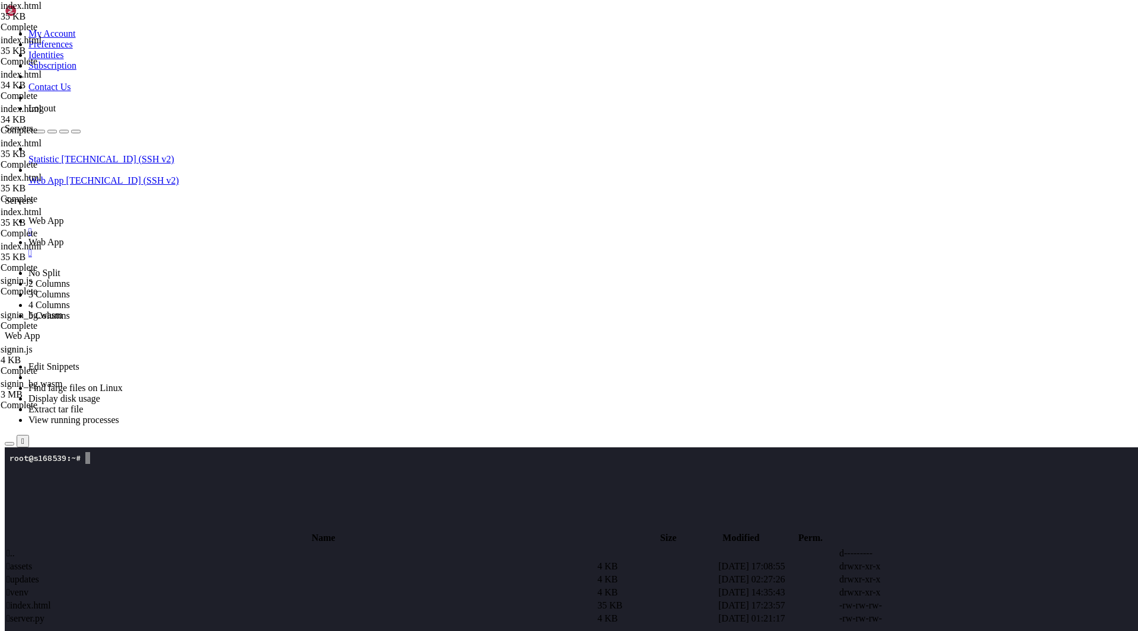
type textarea "<style id="cm-boot-style"> html{background:#fff}"
type textarea "</style>"
drag, startPoint x: 220, startPoint y: 516, endPoint x: 167, endPoint y: 507, distance: 53.4
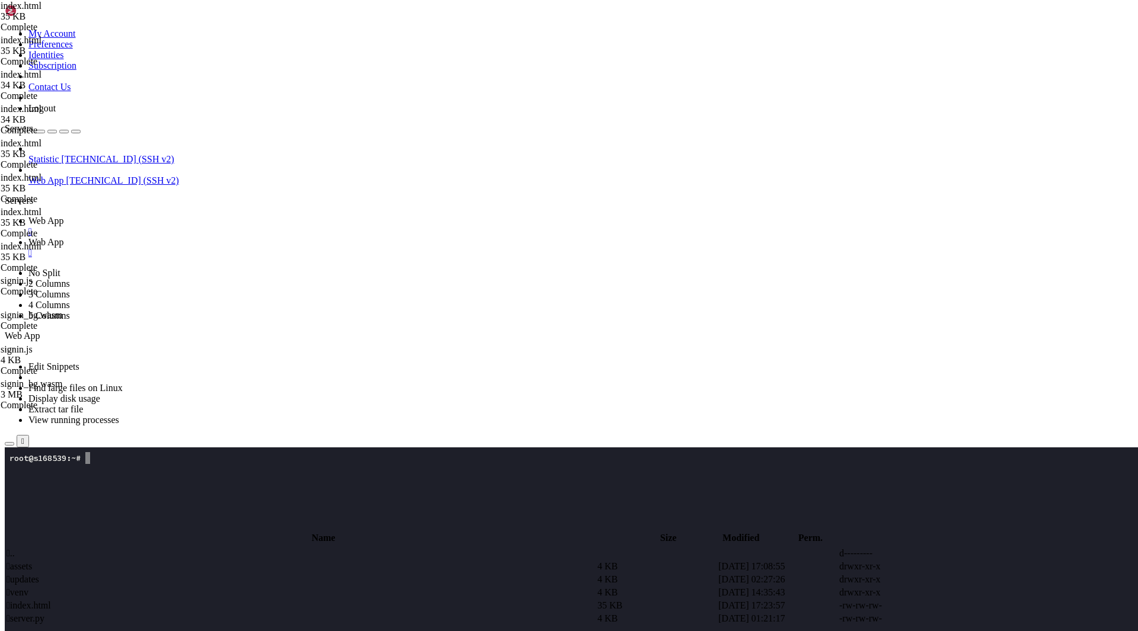
type textarea "<body class="antialiased text-slate-800 bg-white"> <div id="cm_boot_overlay" ar…"
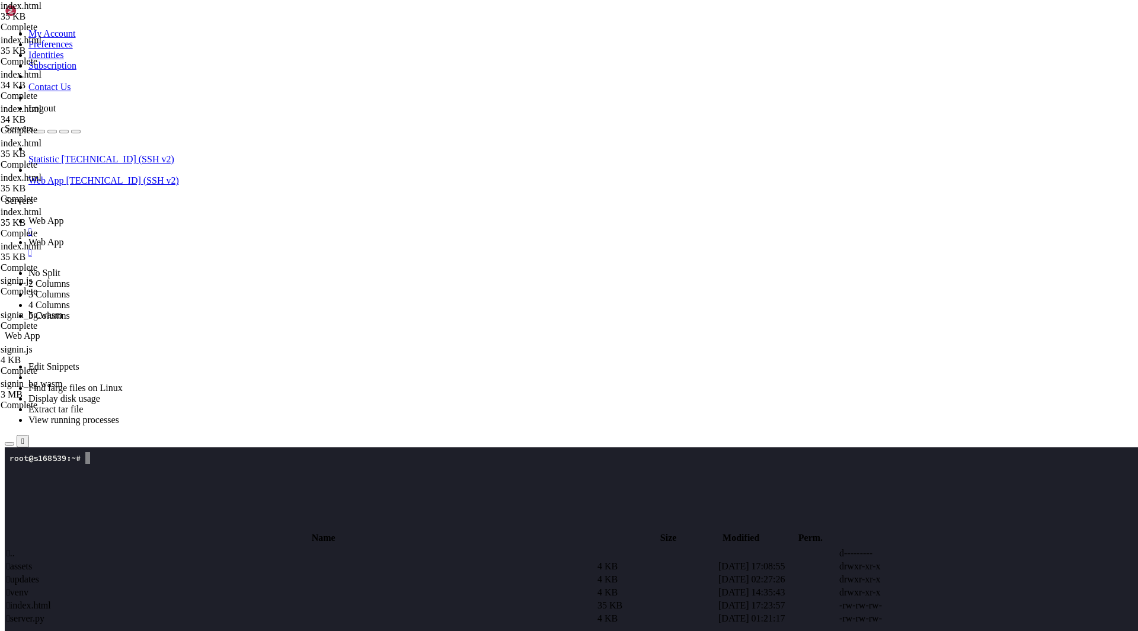
type textarea "<div id="cm_boot_overlay" aria-live="polite" aria-busy="true"></div>"
